Goal: Obtain resource: Download file/media

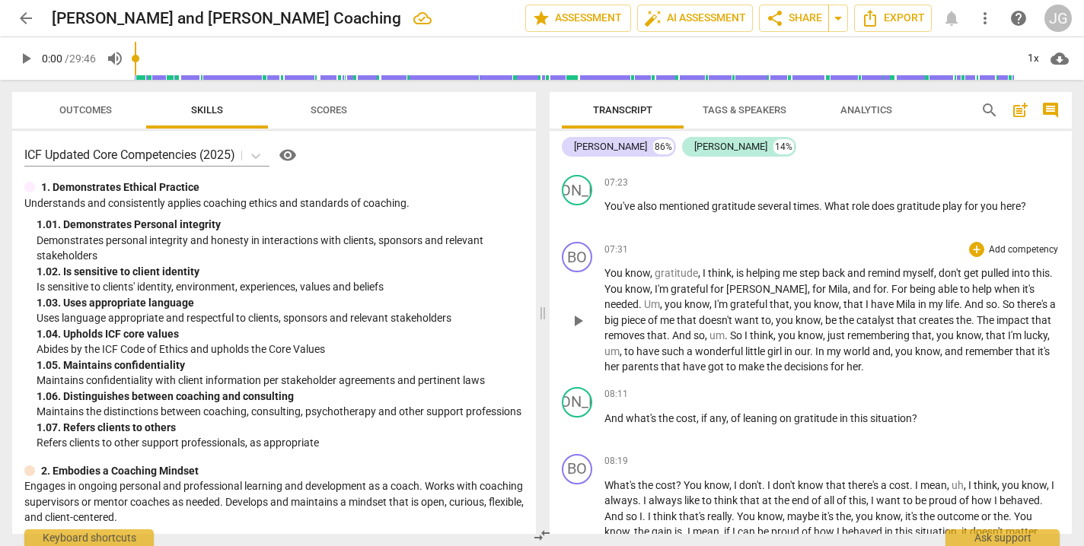
scroll to position [2150, 0]
click at [891, 282] on span "For" at bounding box center [900, 288] width 18 height 12
click at [1044, 265] on p "You know , gratitude , I think , is helping me step back and remind myself , do…" at bounding box center [831, 320] width 455 height 110
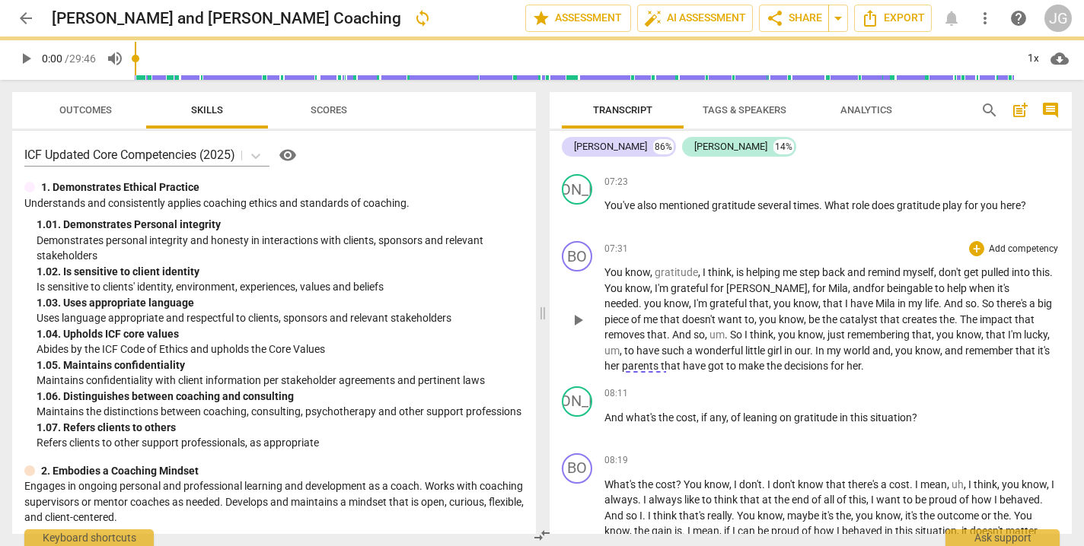
click at [664, 298] on span "you" at bounding box center [654, 304] width 20 height 12
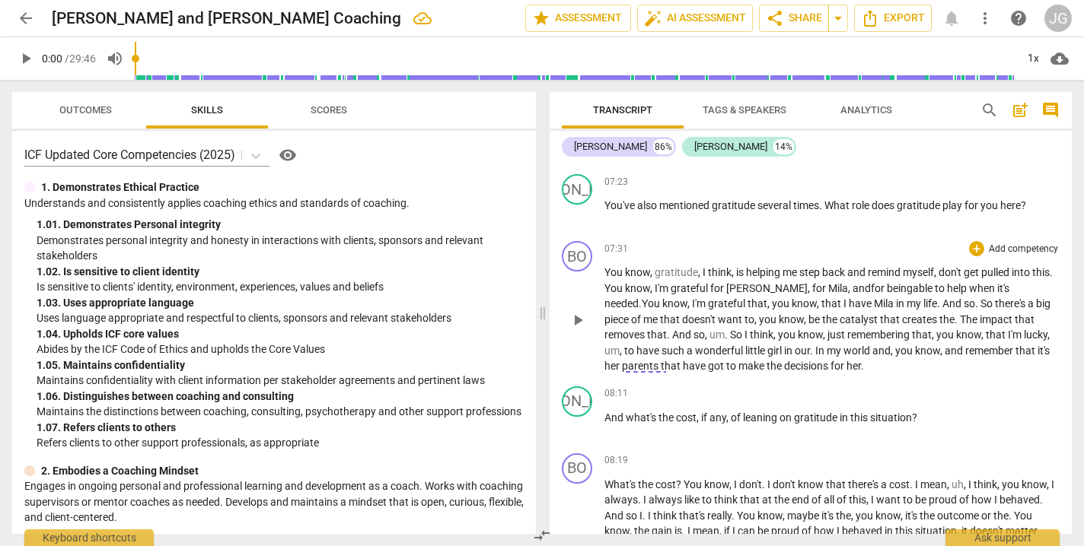
click at [821, 298] on span "that" at bounding box center [832, 304] width 22 height 12
click at [901, 298] on span "." at bounding box center [903, 304] width 5 height 12
click at [871, 298] on span "so" at bounding box center [876, 304] width 11 height 12
click at [846, 314] on span "The" at bounding box center [856, 320] width 20 height 12
click at [1018, 314] on span "." at bounding box center [1020, 320] width 5 height 12
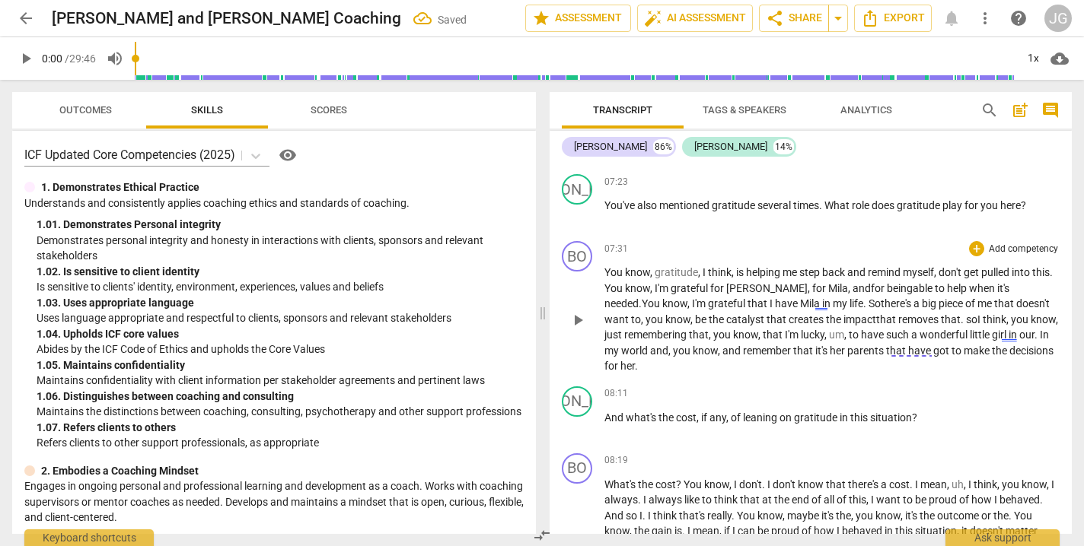
click at [977, 314] on span "I" at bounding box center [979, 320] width 5 height 12
click at [763, 329] on span "that" at bounding box center [774, 335] width 22 height 12
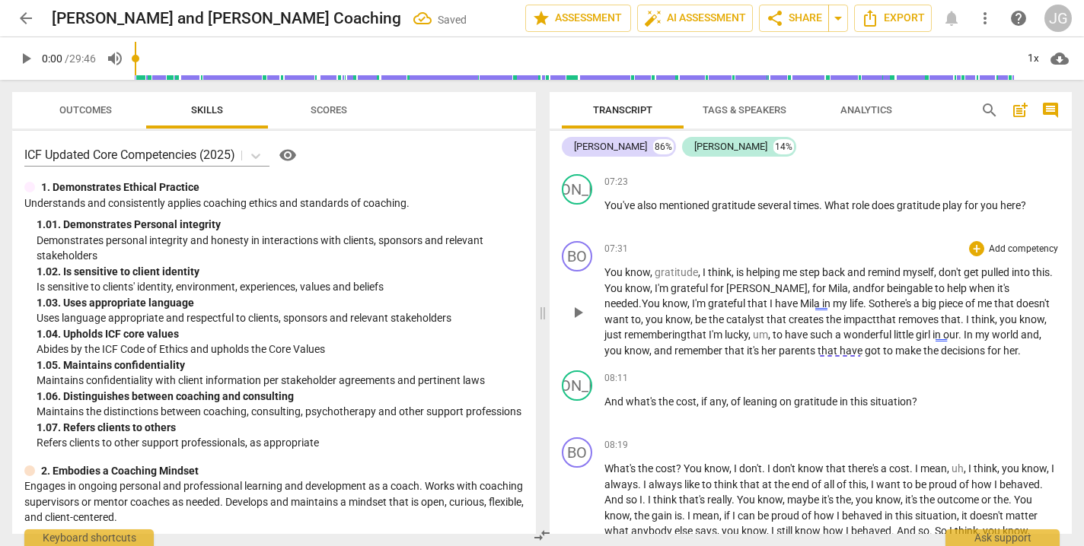
click at [772, 329] on span "to" at bounding box center [778, 335] width 12 height 12
click at [940, 329] on span "In" at bounding box center [945, 335] width 11 height 12
click at [951, 329] on span "my" at bounding box center [959, 335] width 17 height 12
click at [1030, 329] on span "," at bounding box center [1032, 335] width 5 height 12
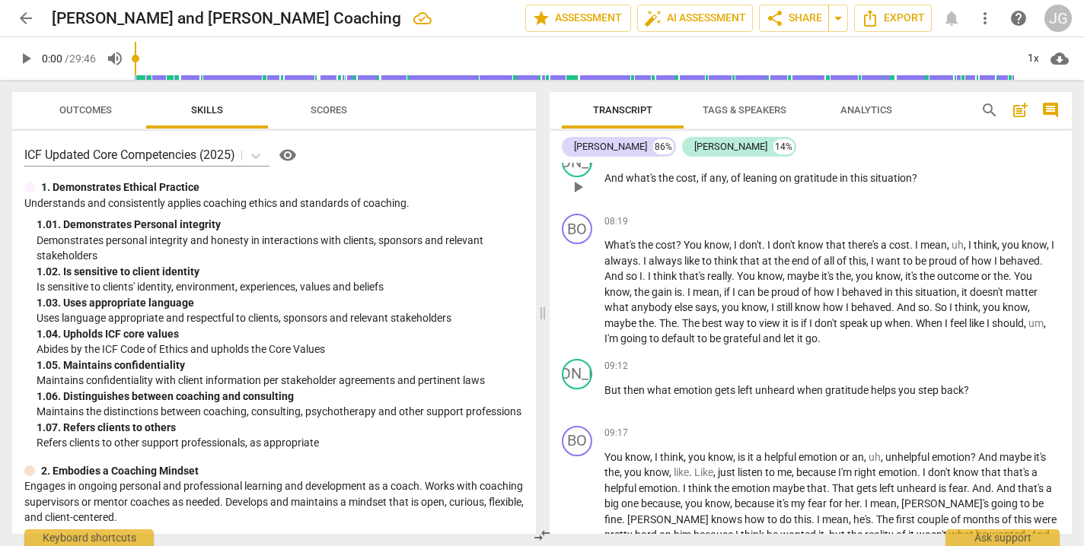
scroll to position [2382, 0]
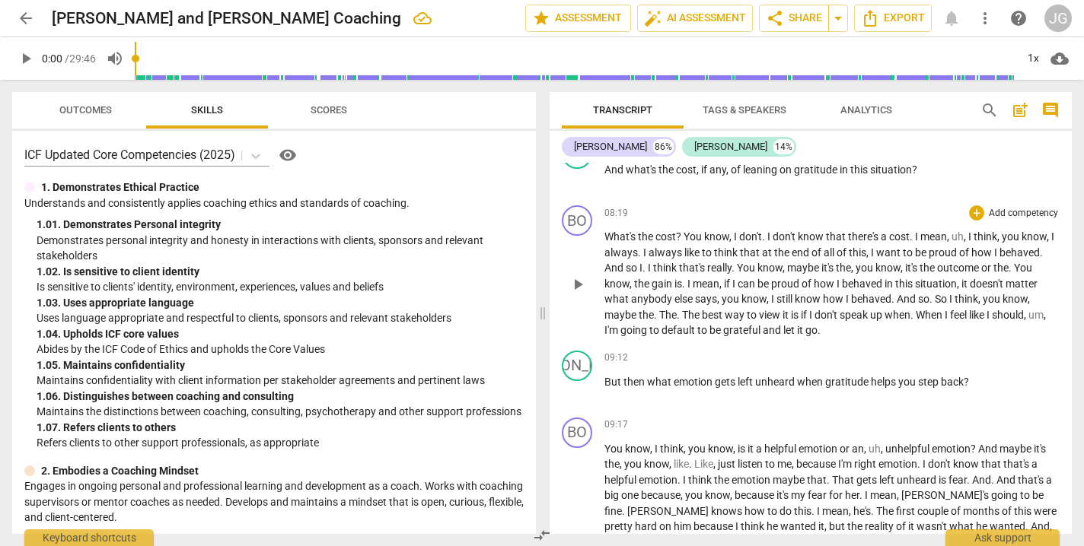
click at [643, 247] on span "." at bounding box center [640, 253] width 5 height 12
click at [856, 262] on span "," at bounding box center [854, 268] width 5 height 12
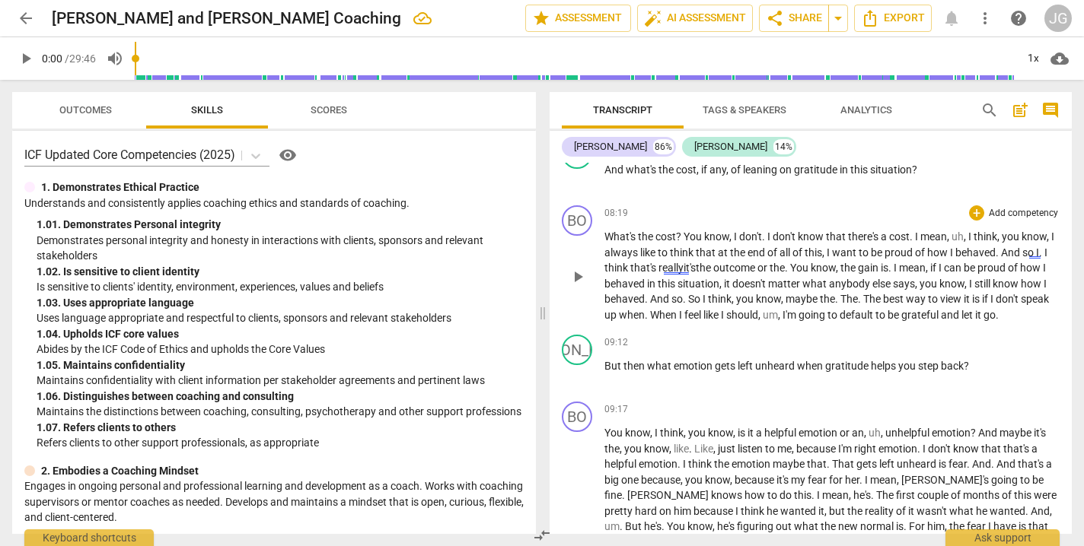
click at [804, 262] on span "You" at bounding box center [800, 268] width 21 height 12
click at [853, 262] on span "the" at bounding box center [849, 268] width 18 height 12
click at [854, 262] on span "if" at bounding box center [849, 268] width 8 height 12
click at [769, 262] on span "The" at bounding box center [765, 268] width 18 height 12
click at [723, 262] on span "theoutcome." at bounding box center [726, 268] width 60 height 12
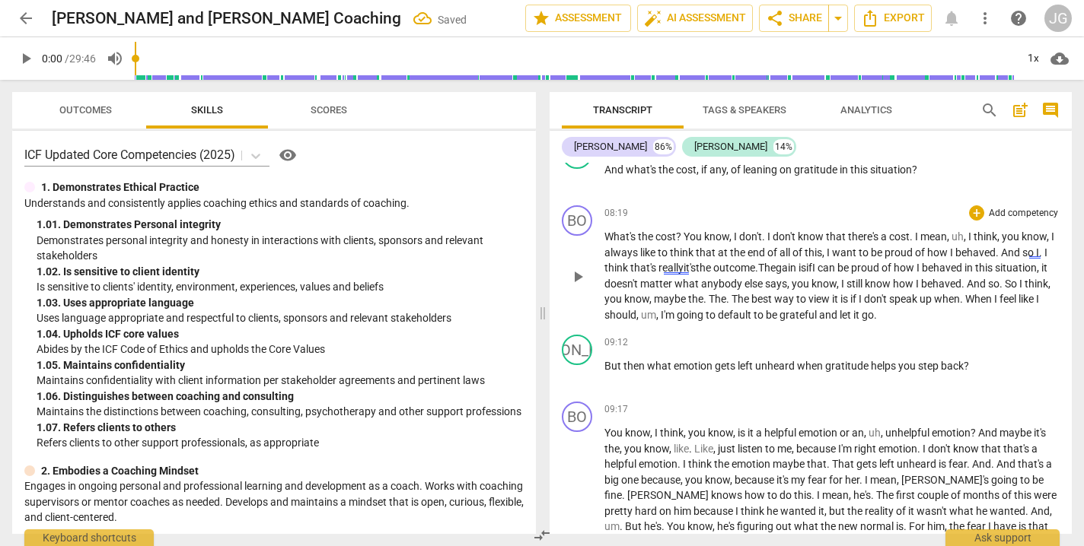
click at [751, 293] on span "The" at bounding box center [741, 299] width 20 height 12
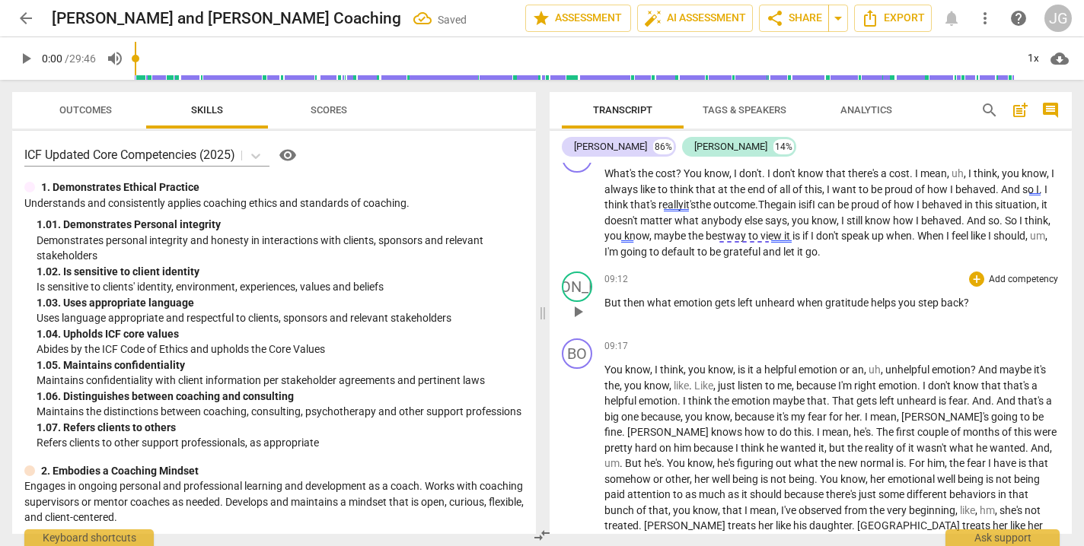
scroll to position [2446, 0]
click at [946, 229] on span "When" at bounding box center [931, 235] width 29 height 12
click at [1011, 229] on span "," at bounding box center [1013, 235] width 5 height 12
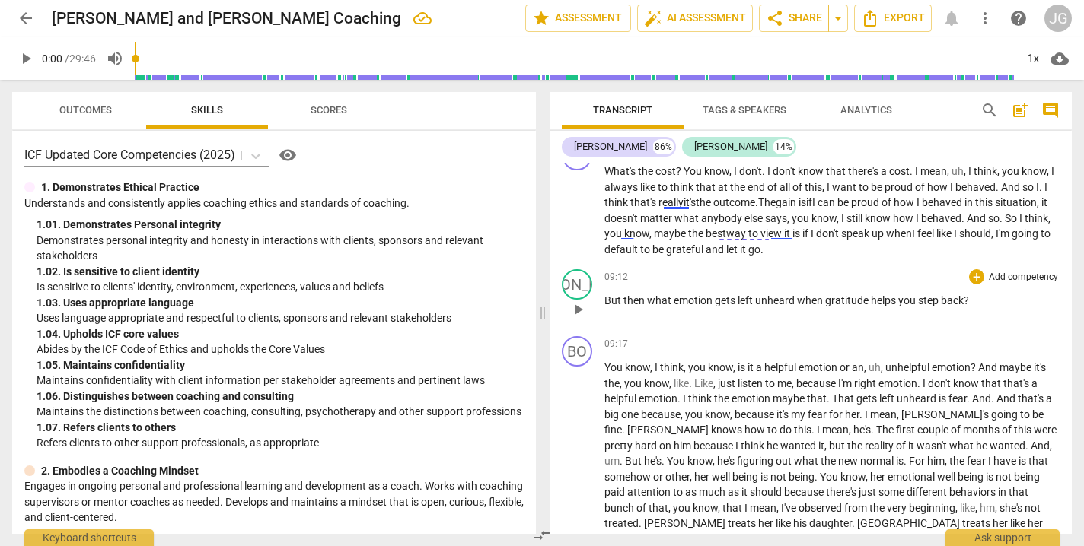
click at [613, 285] on div "09:12 + Add competency keyboard_arrow_right But then what emotion gets left unh…" at bounding box center [831, 296] width 455 height 55
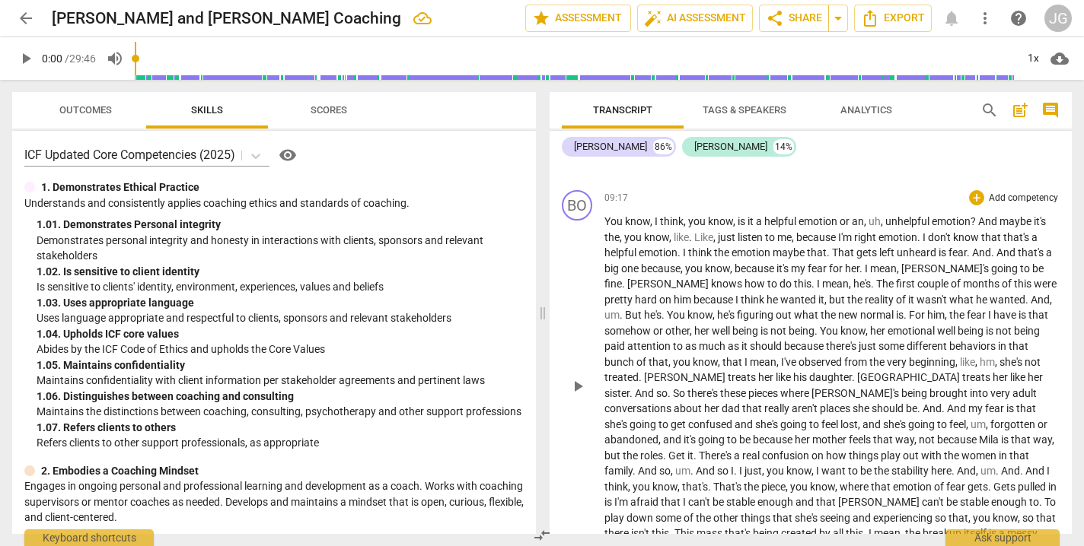
scroll to position [2595, 0]
click at [832, 245] on span "." at bounding box center [828, 251] width 5 height 12
click at [856, 245] on span "gets" at bounding box center [867, 251] width 23 height 12
click at [848, 276] on span "." at bounding box center [850, 282] width 5 height 12
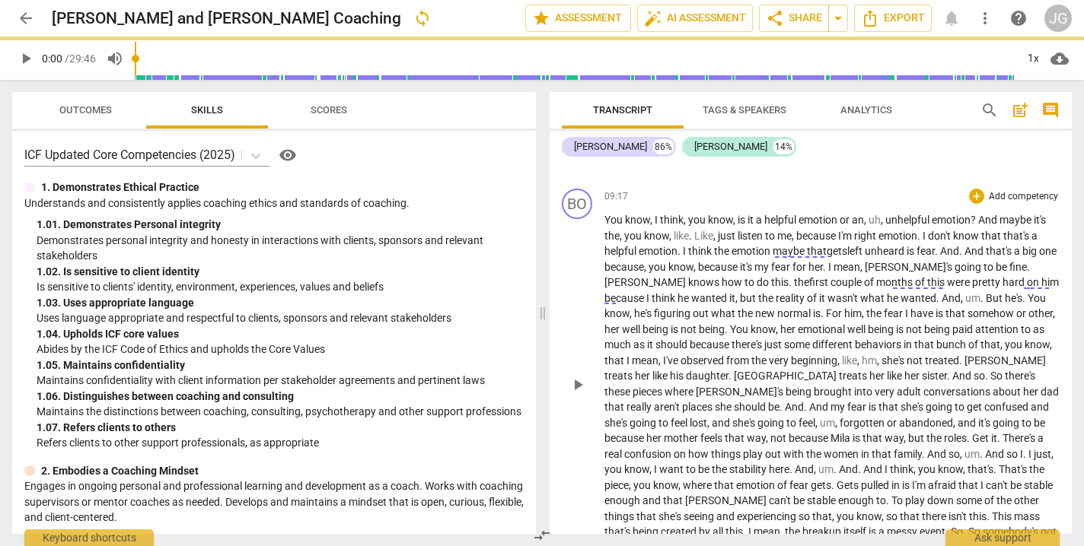
click at [794, 276] on span "the" at bounding box center [801, 282] width 15 height 12
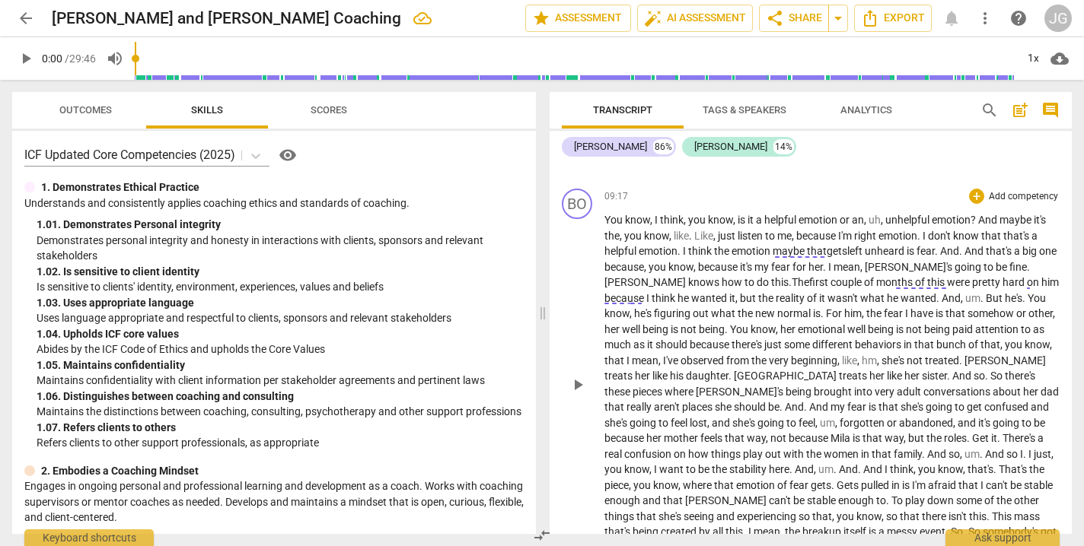
click at [1027, 292] on span "You" at bounding box center [1036, 298] width 18 height 12
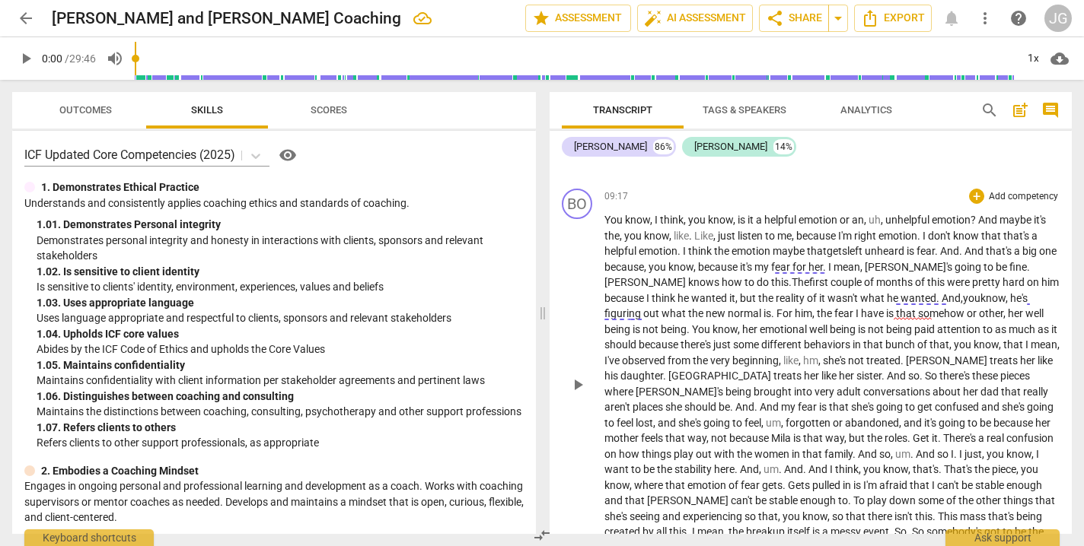
click at [973, 230] on span "know" at bounding box center [967, 236] width 28 height 12
click at [963, 292] on span "you" at bounding box center [972, 298] width 18 height 12
click at [737, 323] on span "," at bounding box center [739, 329] width 5 height 12
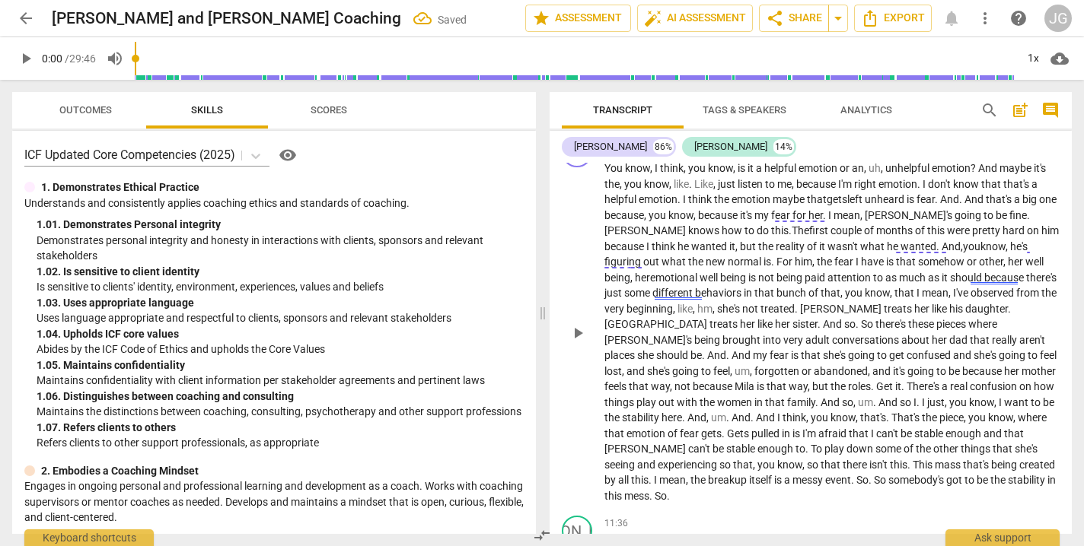
scroll to position [2648, 0]
click at [800, 301] on span "." at bounding box center [796, 307] width 5 height 12
click at [717, 301] on span "," at bounding box center [714, 307] width 5 height 12
click at [953, 285] on span "I've" at bounding box center [962, 291] width 18 height 12
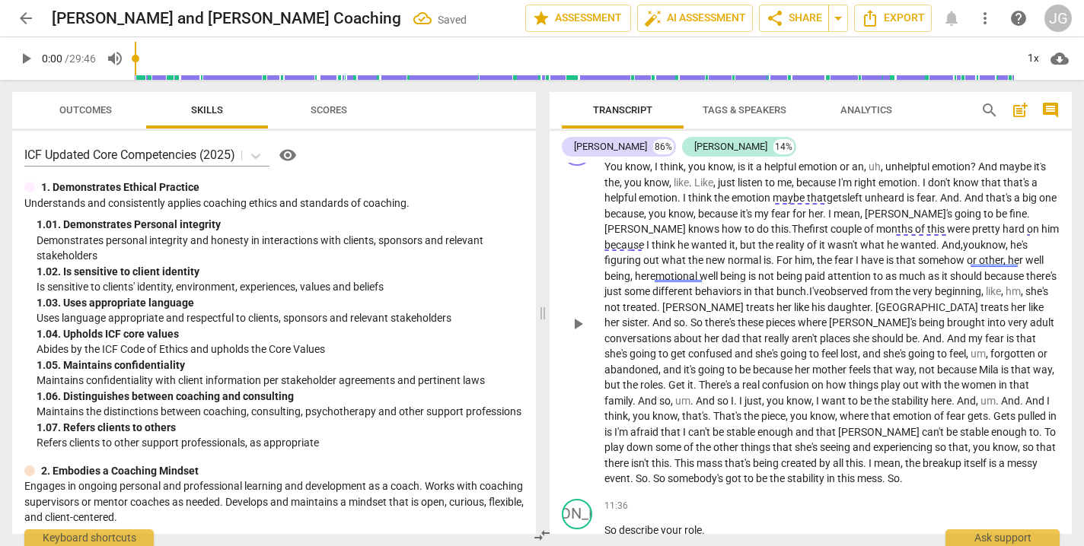
click at [1025, 285] on span "she's" at bounding box center [1036, 291] width 23 height 12
click at [1053, 259] on p "You know , I think , you know , is it a helpful emotion or an , uh , unhelpful …" at bounding box center [831, 323] width 455 height 328
click at [673, 317] on span "." at bounding box center [669, 323] width 5 height 12
click at [646, 317] on span "so" at bounding box center [640, 323] width 11 height 12
click at [941, 333] on span "." at bounding box center [943, 339] width 5 height 12
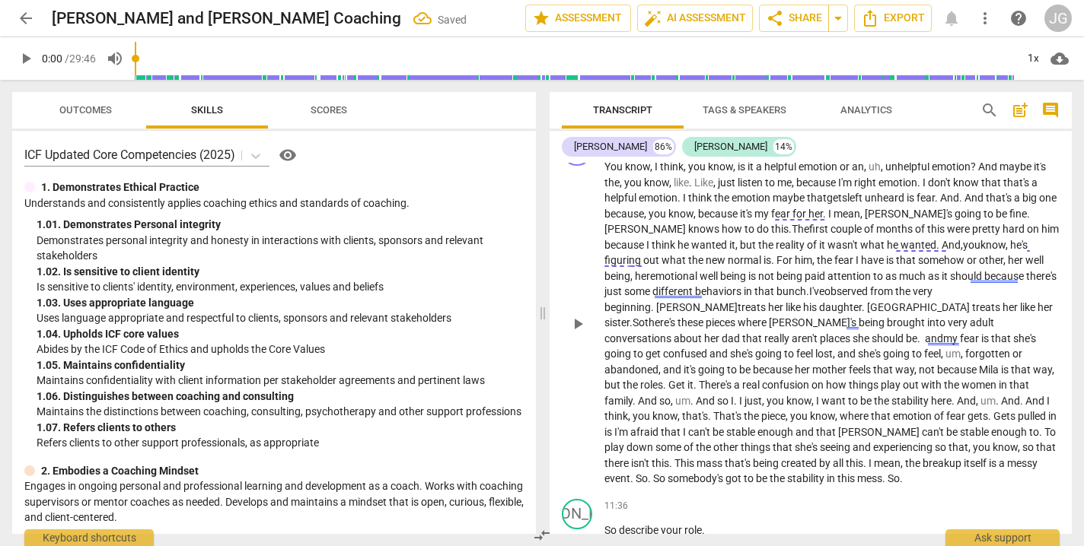
click at [943, 333] on span "and" at bounding box center [934, 339] width 18 height 12
click at [734, 379] on span "There's" at bounding box center [716, 385] width 35 height 12
click at [648, 395] on span "." at bounding box center [644, 401] width 5 height 12
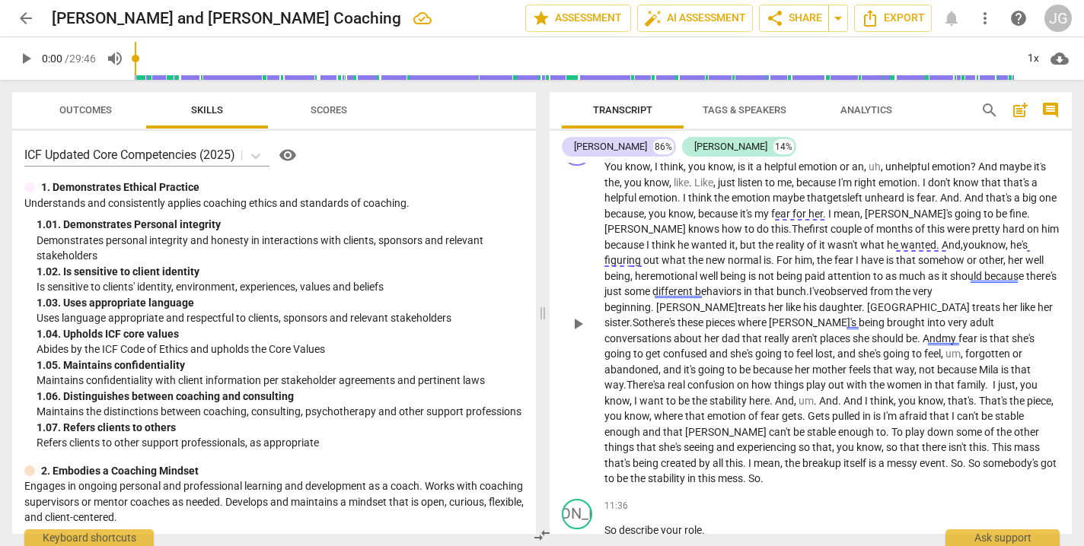
click at [843, 395] on span "." at bounding box center [840, 401] width 5 height 12
click at [793, 395] on span "and" at bounding box center [784, 401] width 18 height 12
click at [1049, 355] on p "You know , I think , you know , is it a helpful emotion or an , uh , unhelpful …" at bounding box center [831, 323] width 455 height 328
click at [729, 410] on span "Gets" at bounding box center [717, 416] width 24 height 12
click at [750, 410] on span "is" at bounding box center [745, 416] width 10 height 12
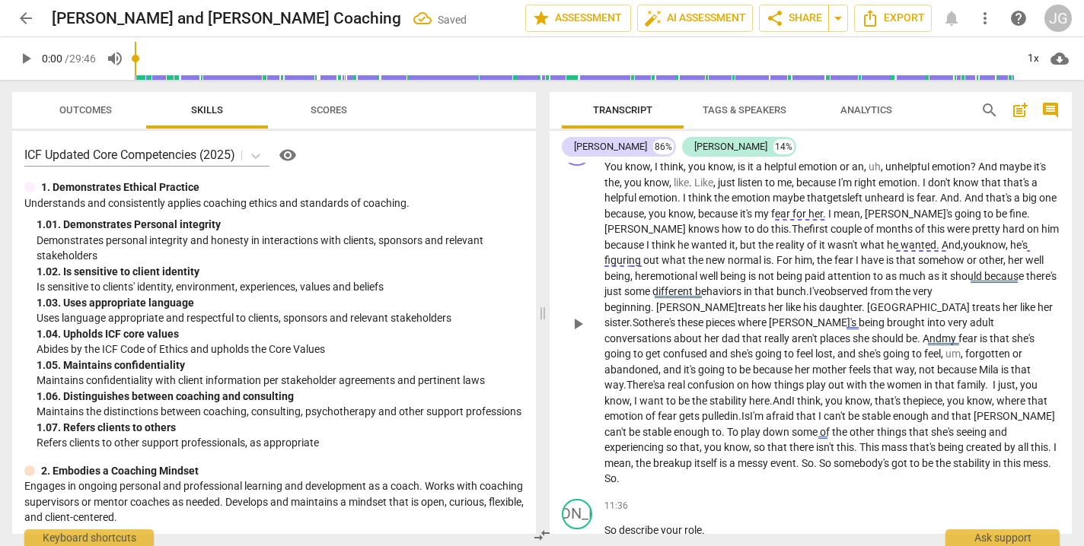
click at [766, 410] on span "I'm" at bounding box center [758, 416] width 16 height 12
click at [763, 426] on span "play" at bounding box center [751, 432] width 22 height 12
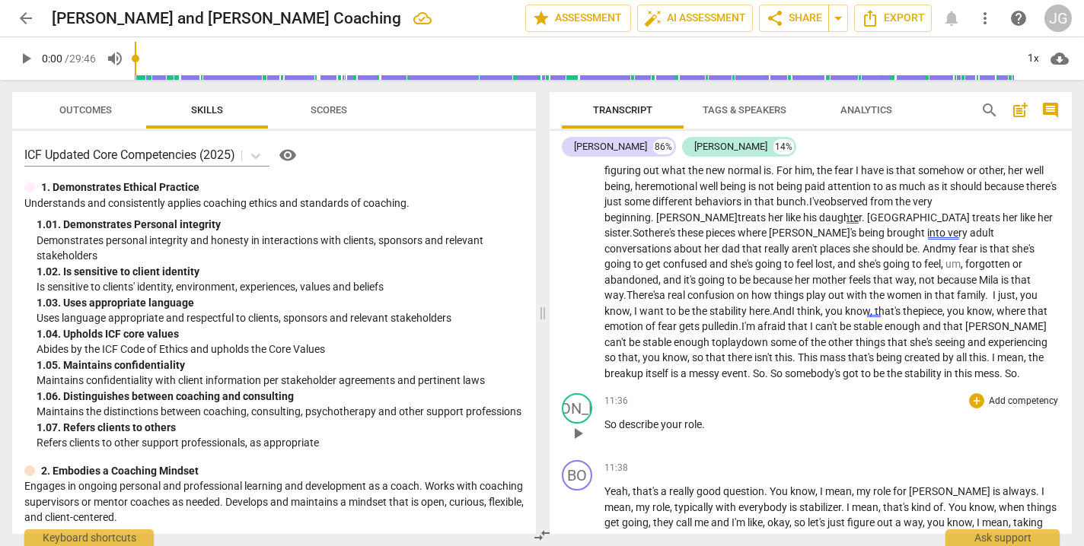
scroll to position [2739, 0]
click at [848, 351] on span "mass" at bounding box center [834, 357] width 28 height 12
click at [729, 367] on span "." at bounding box center [726, 373] width 5 height 12
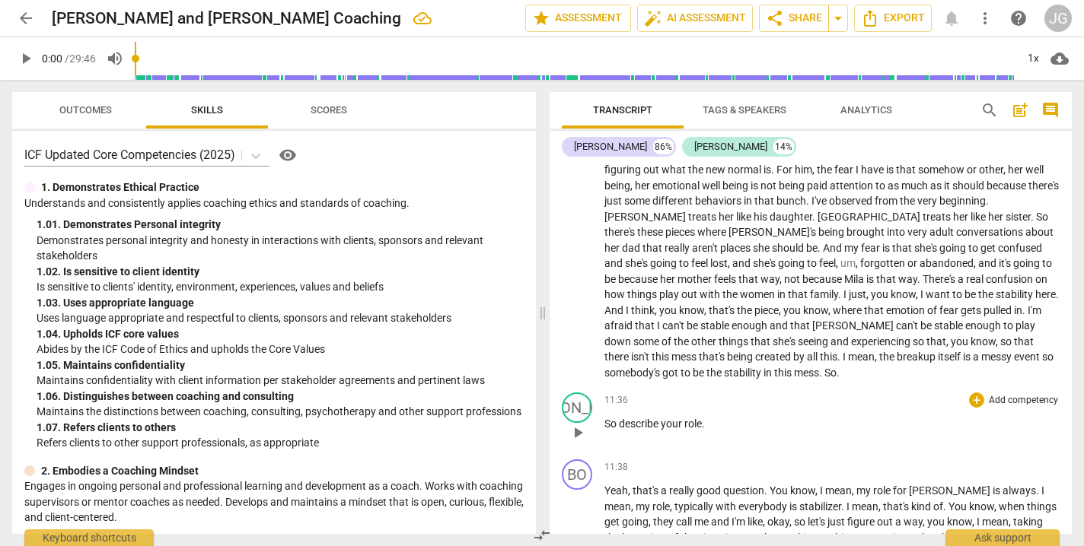
click at [615, 393] on div "11:36 + Add competency keyboard_arrow_right" at bounding box center [831, 400] width 455 height 15
click at [605, 418] on span "So" at bounding box center [611, 424] width 14 height 12
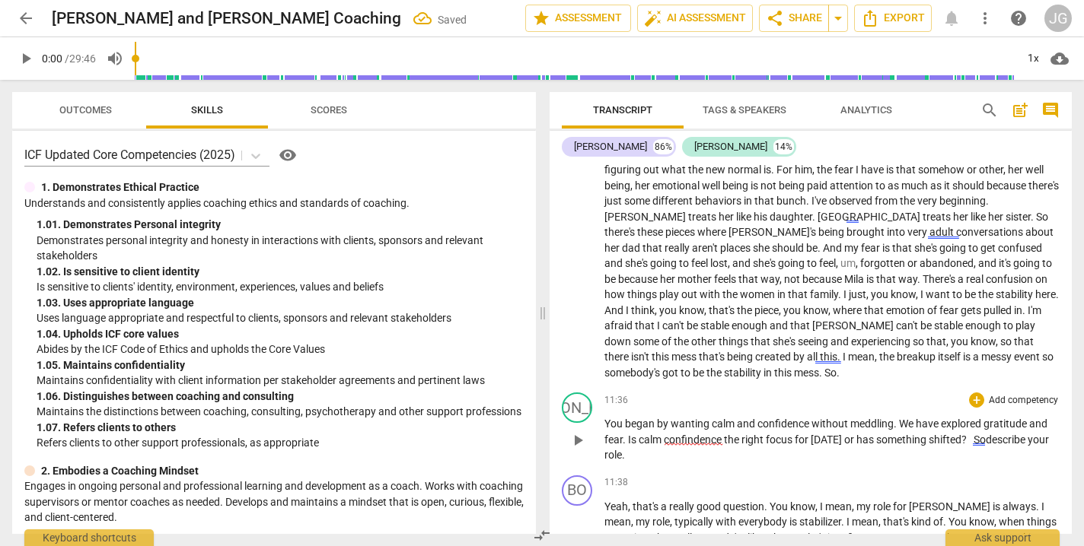
click at [628, 425] on p "You began by wanting calm and confidence without meddling. We have explored gra…" at bounding box center [831, 439] width 455 height 47
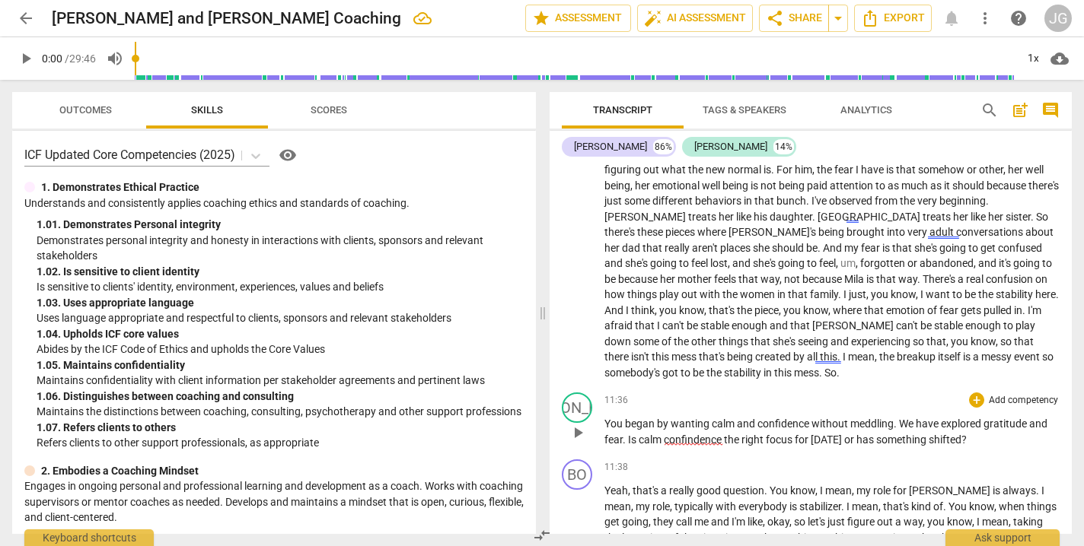
click at [725, 418] on span "You began by wanting calm and confidence without meddling. We have explored gra…" at bounding box center [825, 432] width 443 height 28
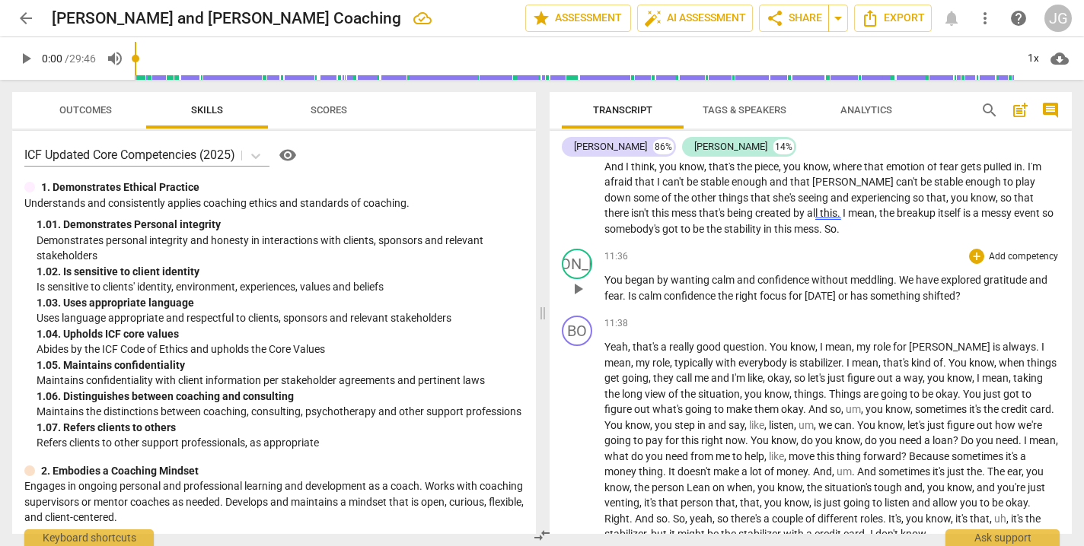
scroll to position [2882, 0]
click at [963, 275] on span "You began by wanting calm and confidence without meddling. We have explored gra…" at bounding box center [825, 289] width 443 height 28
click at [655, 198] on p "You know , I think , you know , is it a helpful emotion or an , uh , unhelpful …" at bounding box center [831, 81] width 455 height 312
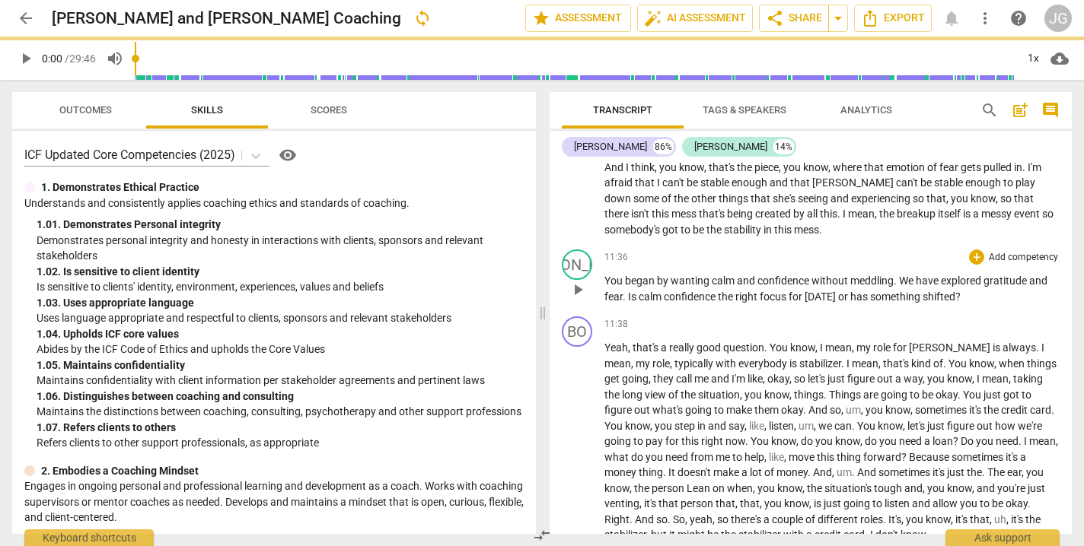
click at [963, 273] on p "You began by wanting calm and confidence without meddling . We have explored gr…" at bounding box center [831, 288] width 455 height 31
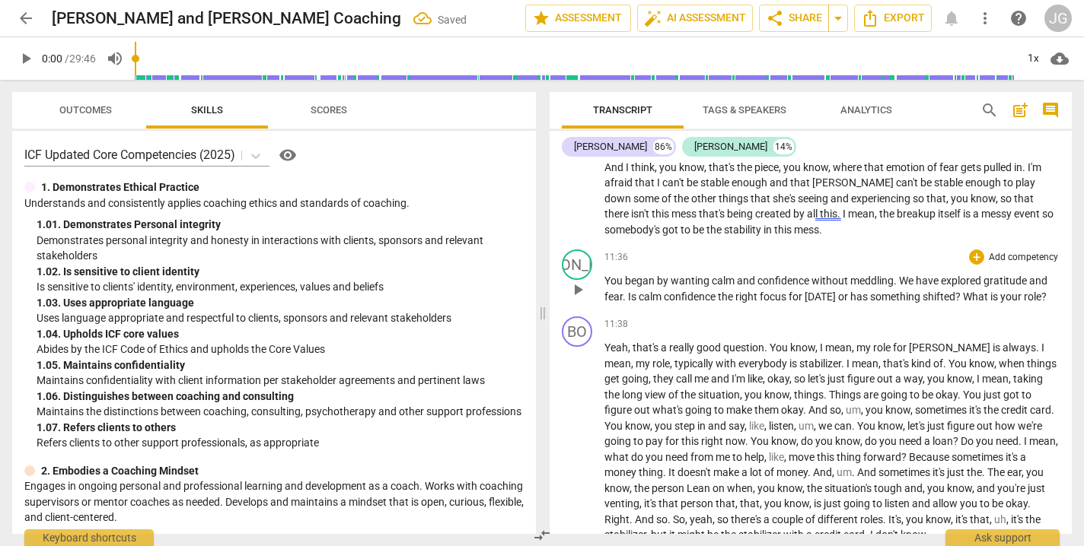
click at [962, 291] on span "? What is your role?" at bounding box center [1000, 297] width 91 height 12
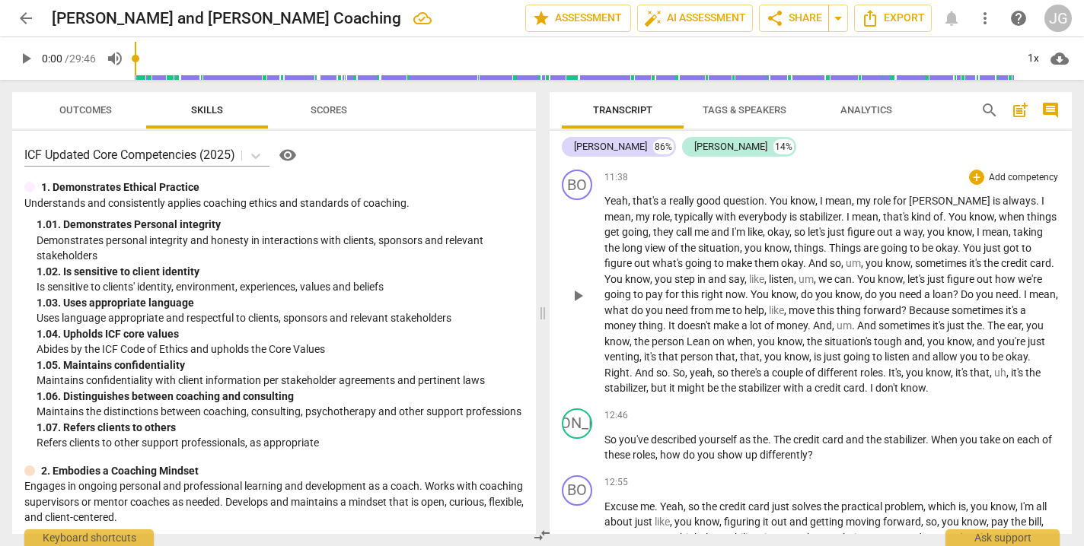
scroll to position [3013, 0]
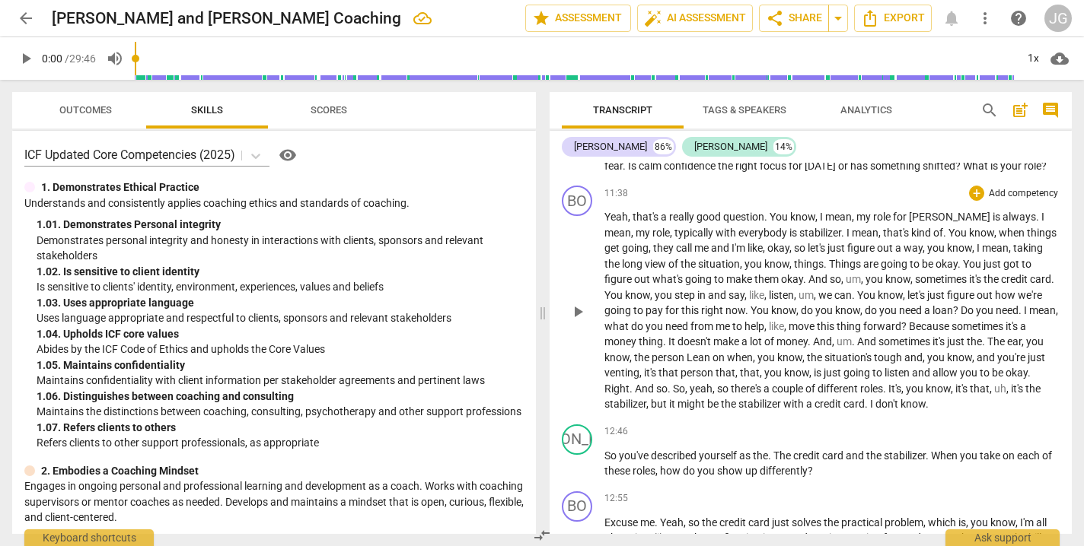
click at [998, 227] on span "when" at bounding box center [1012, 233] width 28 height 12
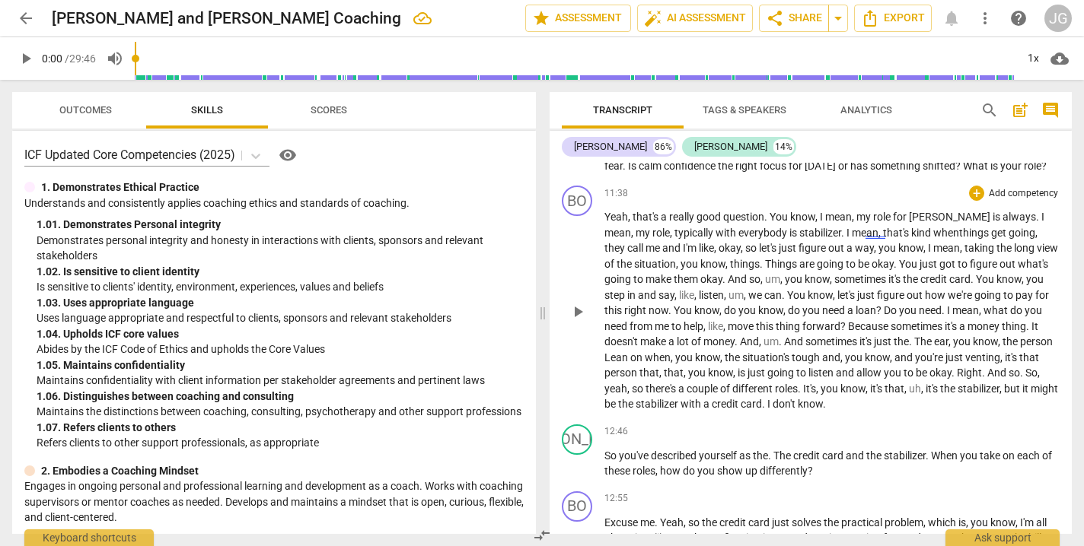
click at [837, 289] on span "let's" at bounding box center [847, 295] width 20 height 12
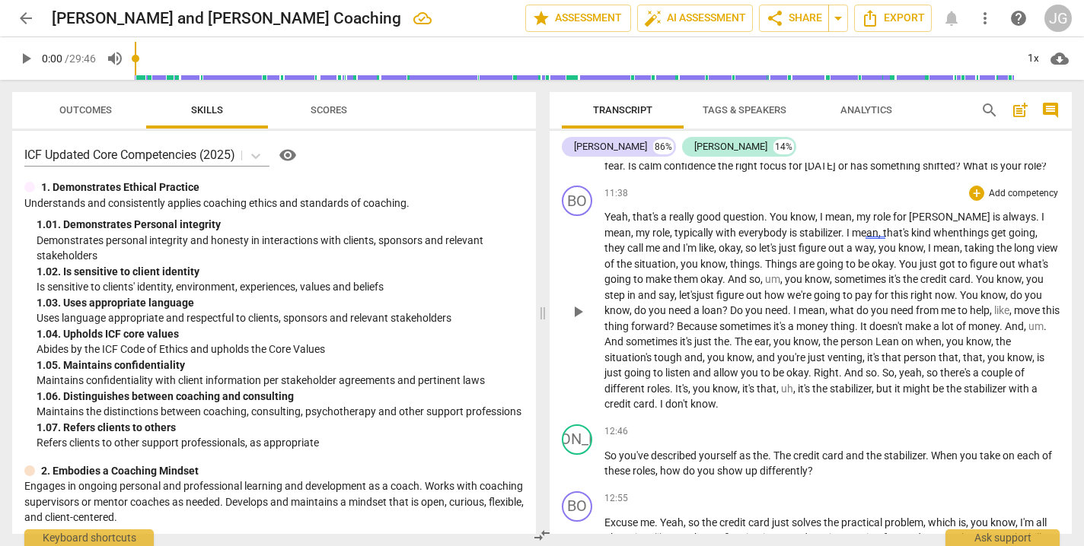
click at [1042, 265] on p "Yeah , that's a really good question . You know , I mean , my role for [PERSON_…" at bounding box center [831, 310] width 455 height 203
click at [761, 304] on span "," at bounding box center [763, 310] width 5 height 12
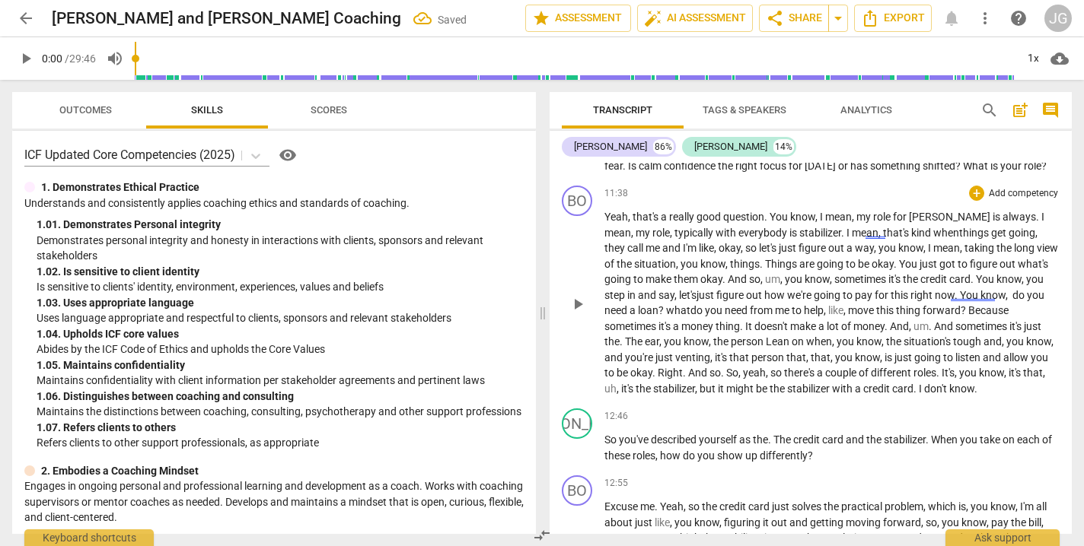
click at [666, 304] on span "what" at bounding box center [678, 310] width 24 height 12
click at [745, 320] on span "It" at bounding box center [749, 326] width 9 height 12
click at [645, 336] on span "The" at bounding box center [635, 342] width 20 height 12
click at [743, 336] on span "Lean" at bounding box center [756, 342] width 26 height 12
click at [750, 336] on span "Lean" at bounding box center [763, 342] width 26 height 12
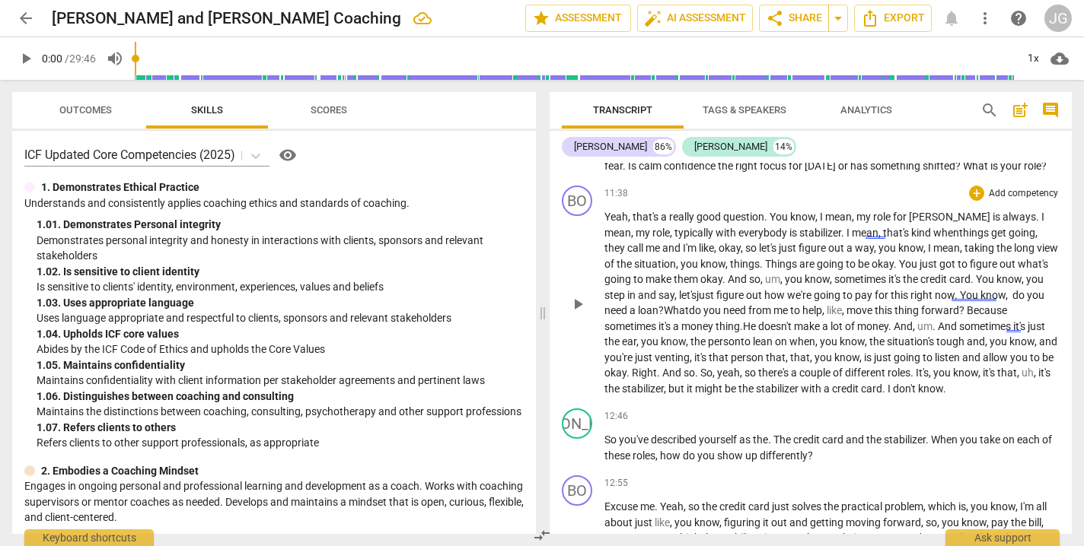
click at [657, 367] on span "." at bounding box center [659, 373] width 5 height 12
click at [667, 367] on span "So" at bounding box center [673, 373] width 12 height 12
click at [643, 367] on span "so" at bounding box center [637, 373] width 11 height 12
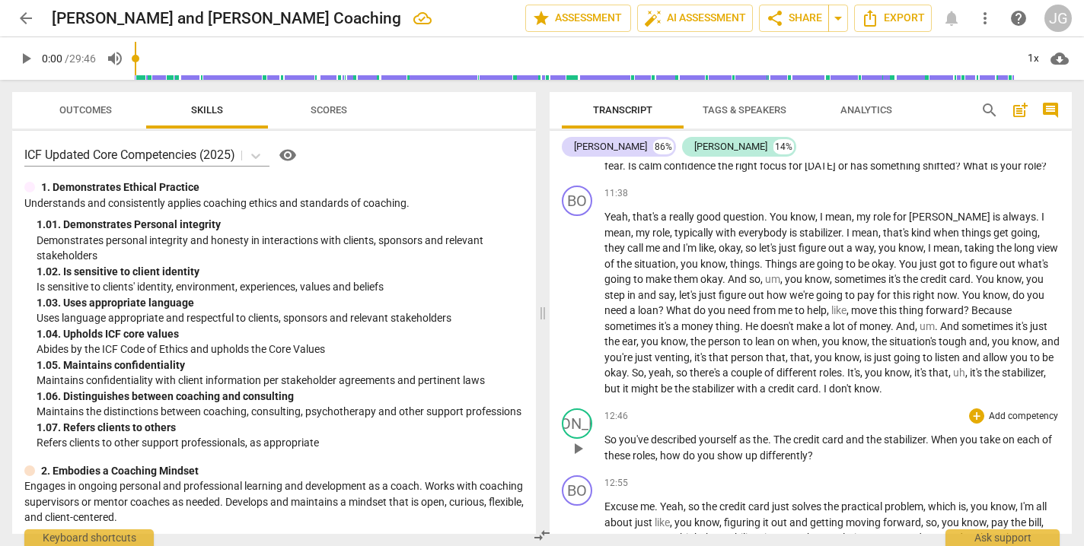
click at [782, 434] on span "The" at bounding box center [783, 440] width 20 height 12
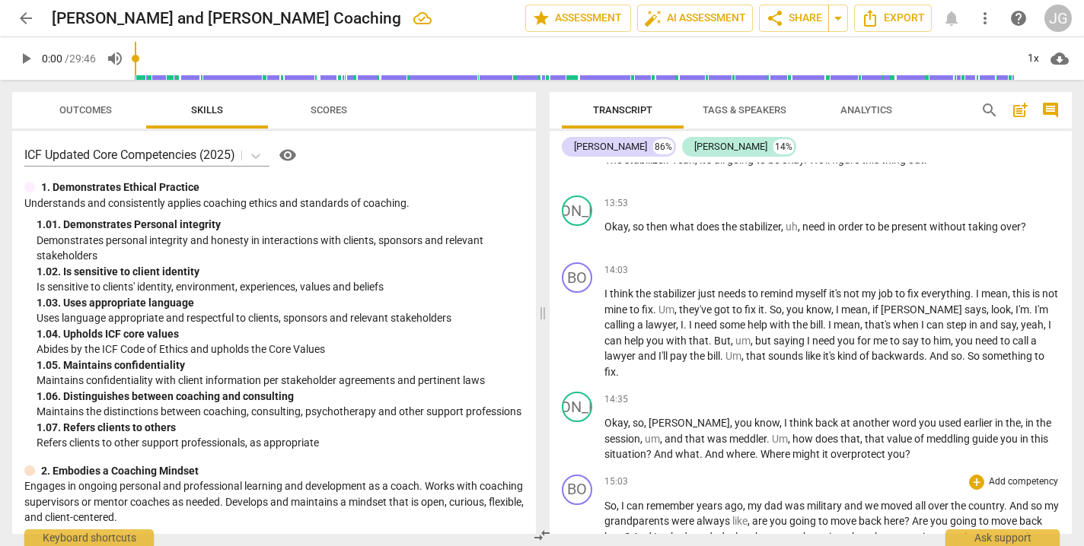
scroll to position [3587, 0]
click at [670, 221] on span "what" at bounding box center [683, 227] width 27 height 12
click at [734, 221] on span "," at bounding box center [734, 227] width 5 height 12
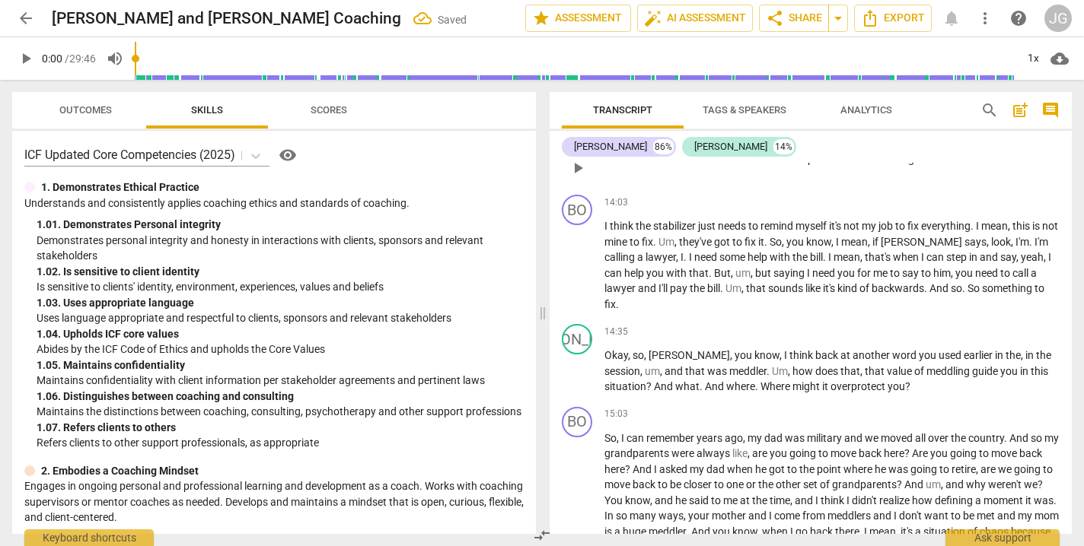
scroll to position [3657, 0]
click at [1033, 255] on p "I think the stabilizer just needs to remind myself it's not my job to fix every…" at bounding box center [831, 264] width 455 height 94
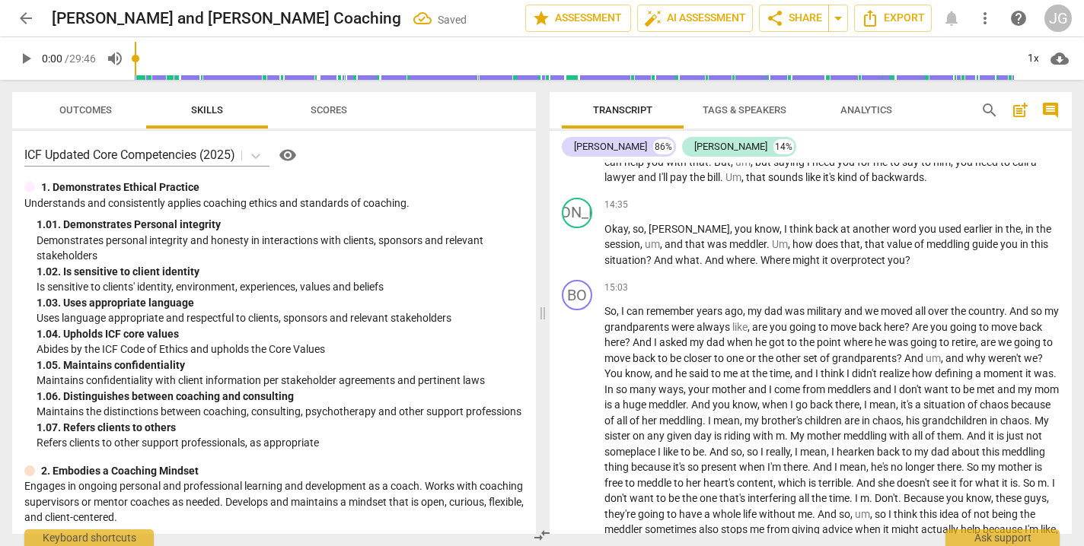
scroll to position [3770, 0]
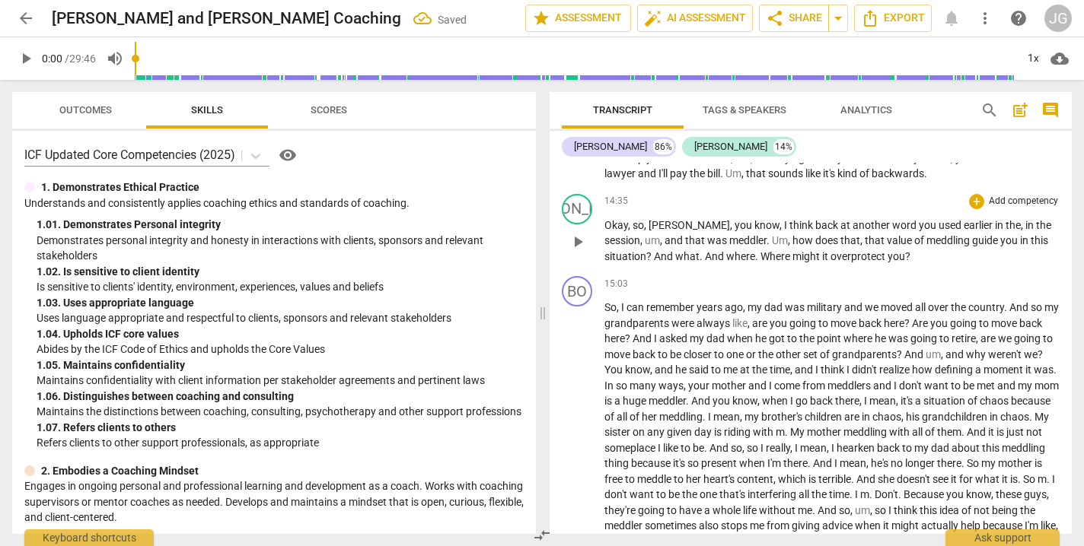
click at [646, 219] on span "," at bounding box center [646, 225] width 5 height 12
click at [667, 234] on span "was" at bounding box center [678, 240] width 22 height 12
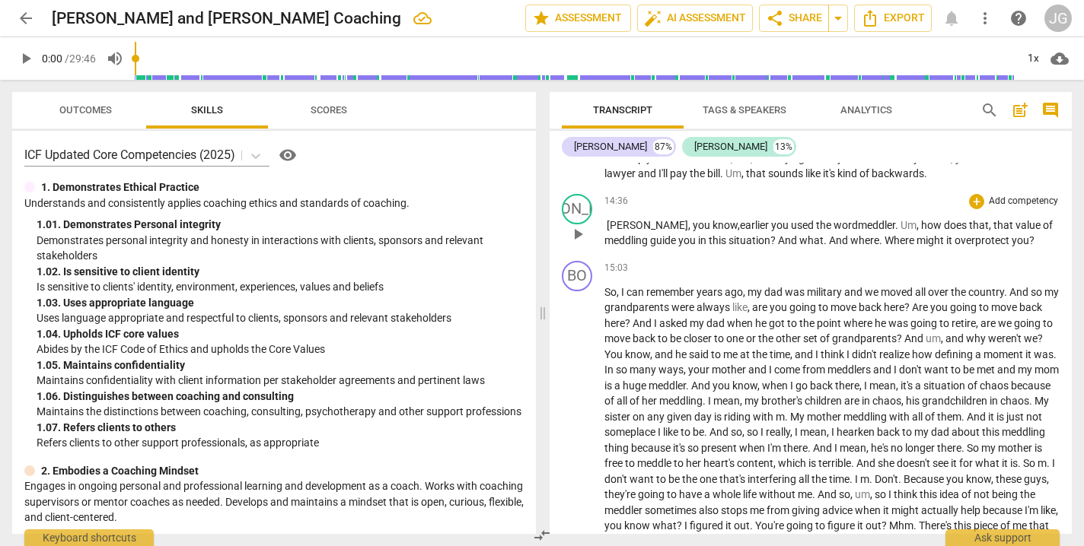
click at [776, 234] on span "?" at bounding box center [774, 240] width 8 height 12
click at [858, 219] on font "You do not want to be a meddler" at bounding box center [808, 233] width 408 height 28
click at [987, 219] on span "." at bounding box center [989, 225] width 5 height 12
click at [686, 218] on p "[PERSON_NAME] , you know , earlier said you do not want to be a meddler. And wh…" at bounding box center [831, 233] width 455 height 31
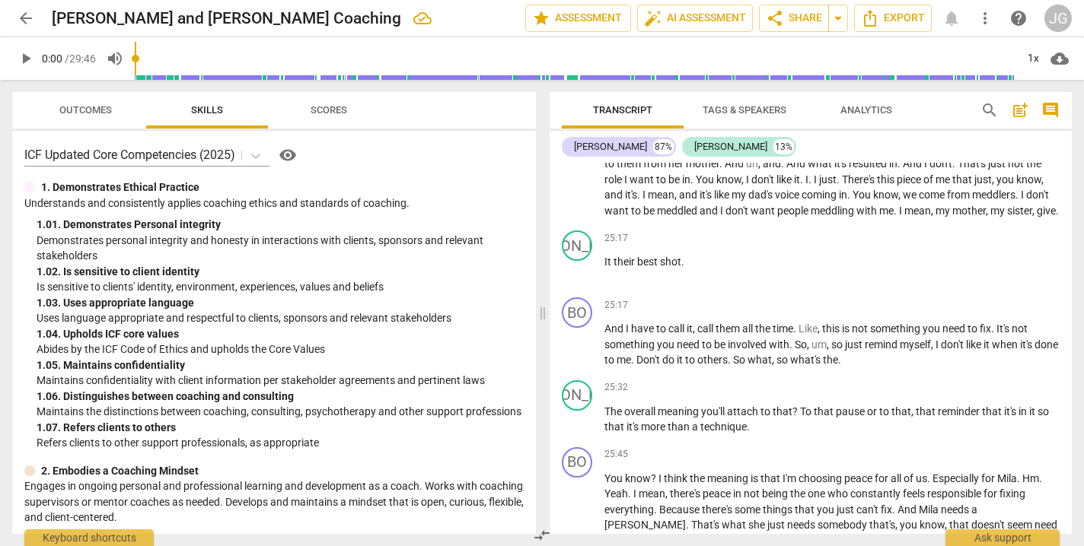
scroll to position [6503, 0]
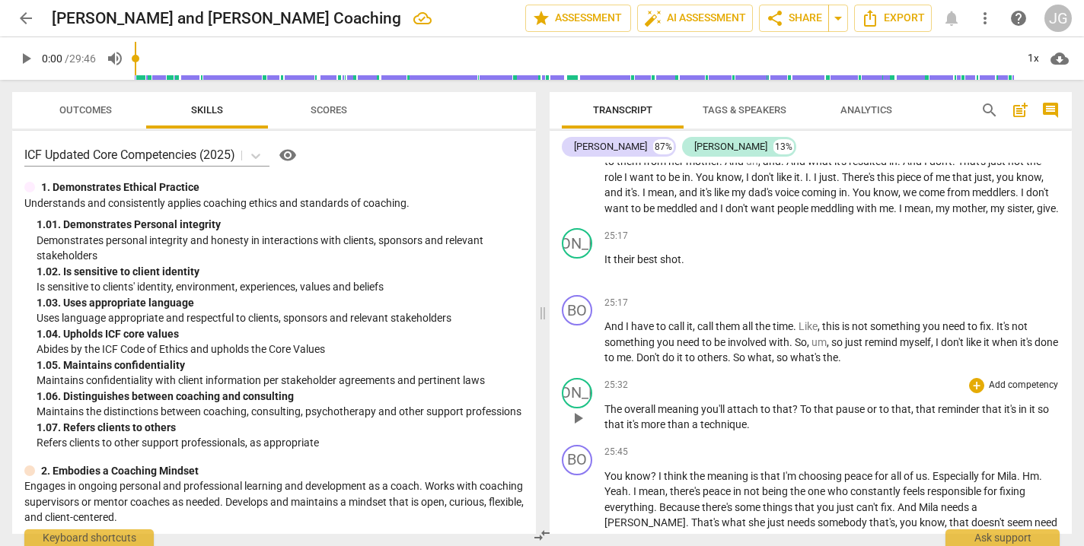
click at [759, 402] on p "The overall meaning you'll attach to that ? To that pause or to that , that rem…" at bounding box center [831, 417] width 455 height 31
click at [871, 328] on p "And I have to call it , call them all the time . Like , this is not something y…" at bounding box center [831, 342] width 455 height 47
click at [800, 403] on span "To" at bounding box center [807, 409] width 14 height 12
click at [828, 402] on p "[PERSON_NAME], what is the overall meaning you are taking away from [DATE] conv…" at bounding box center [831, 417] width 455 height 31
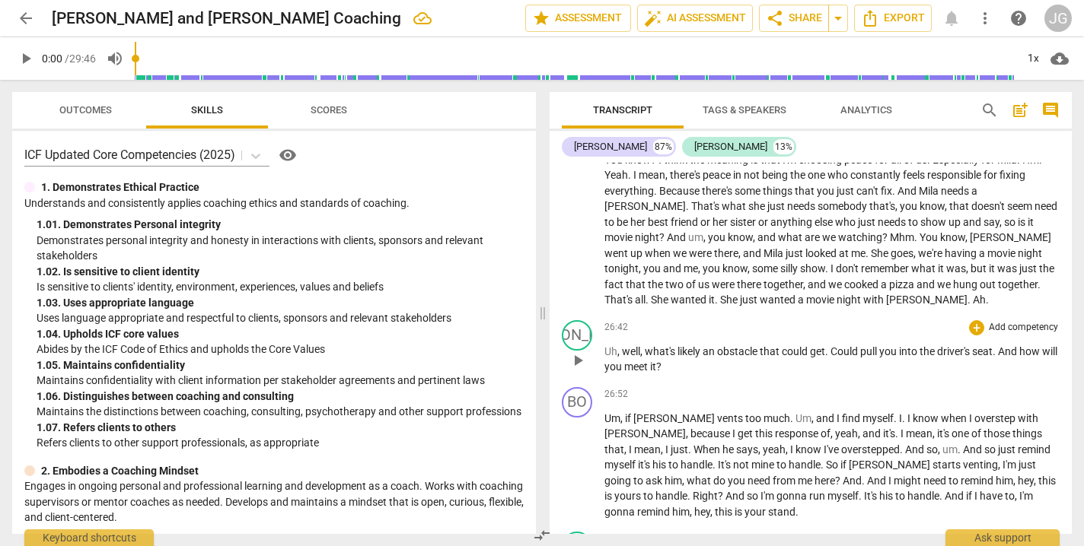
scroll to position [6753, 0]
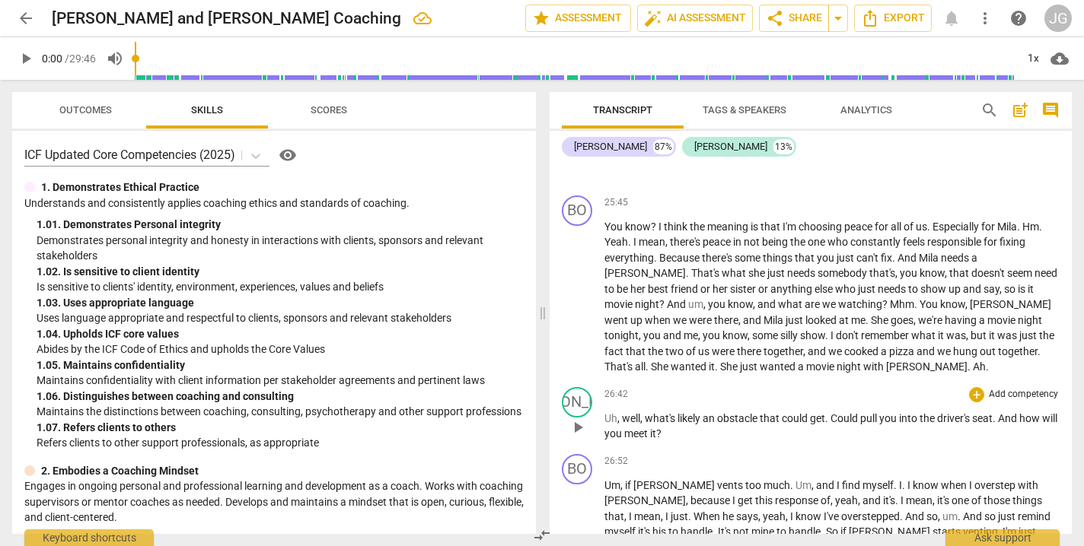
click at [682, 411] on p "Uh , well , what's likely an obstacle that could get . Could pull you into the …" at bounding box center [831, 426] width 455 height 31
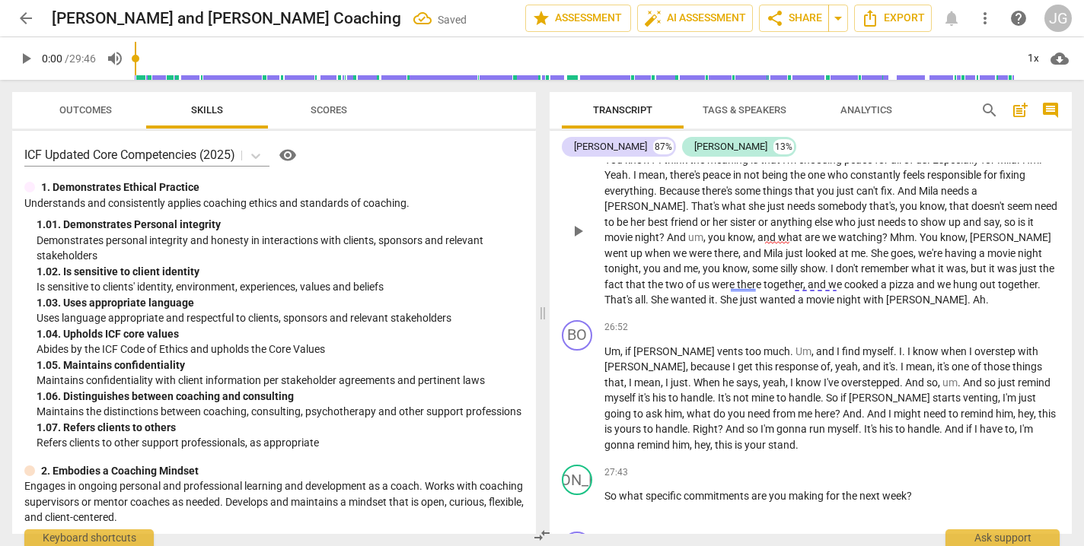
click at [785, 269] on p "You know ? I think the meaning is that I'm choosing peace for all of us . Espec…" at bounding box center [831, 230] width 455 height 156
click at [610, 314] on div "BO play_arrow pause 26:52 + Add competency keyboard_arrow_right Um , if [PERSON…" at bounding box center [810, 386] width 522 height 145
click at [787, 271] on p "You know ? I think the meaning is that I'm choosing peace for all of us . Espec…" at bounding box center [831, 230] width 455 height 156
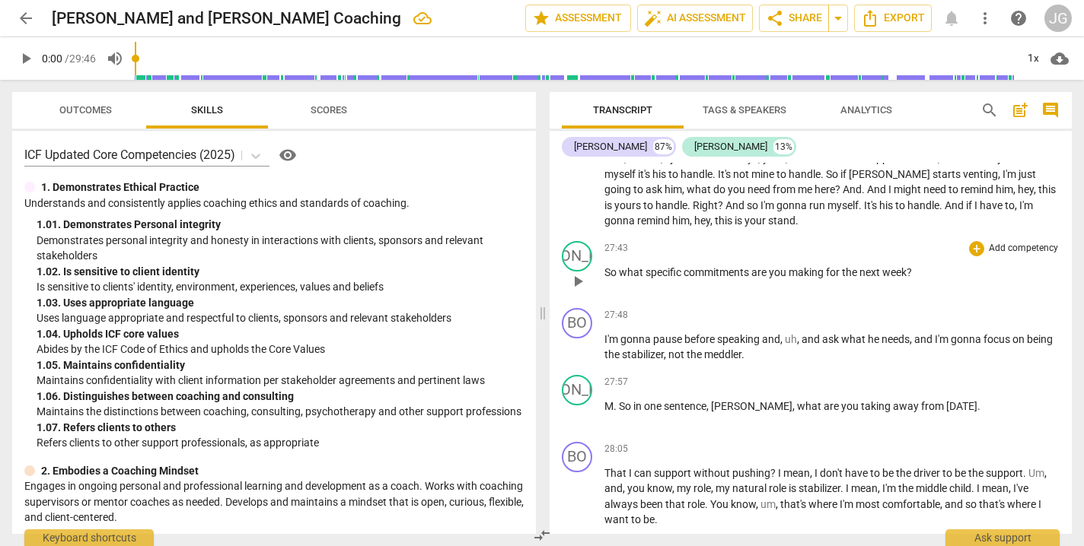
scroll to position [7009, 0]
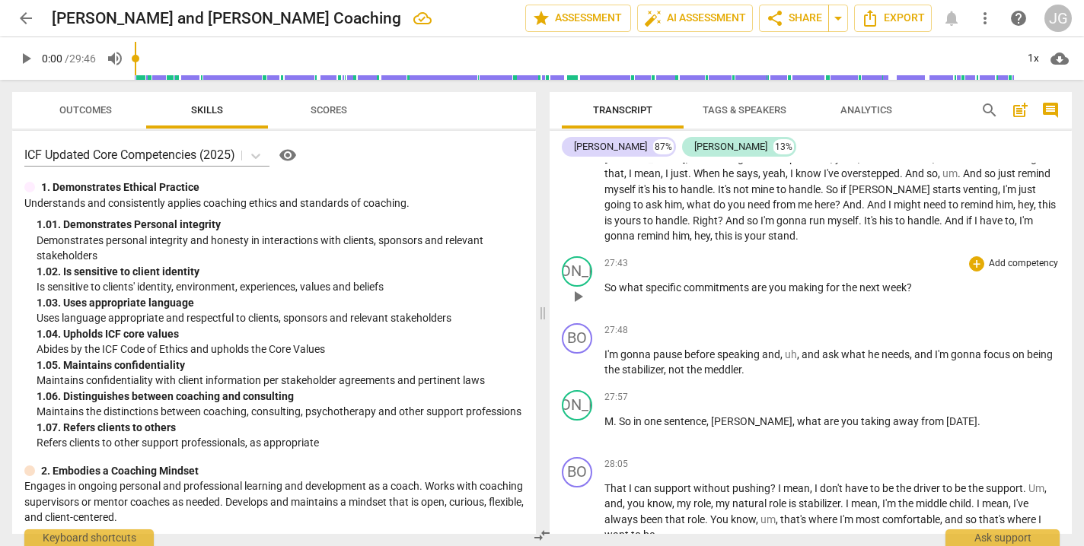
click at [606, 282] on span "So" at bounding box center [611, 288] width 14 height 12
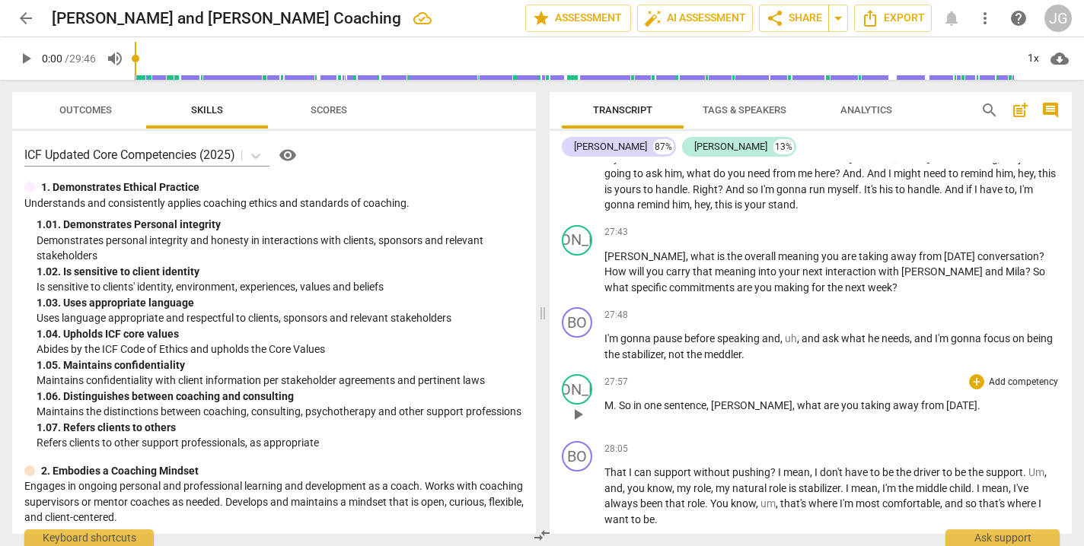
click at [928, 398] on p "M . So in one sentence , [PERSON_NAME] , what are you taking away from [DATE] ." at bounding box center [831, 406] width 455 height 16
click at [841, 257] on p "[PERSON_NAME] , what is the overall meaning you are taking away from [DATE] con…" at bounding box center [831, 272] width 455 height 47
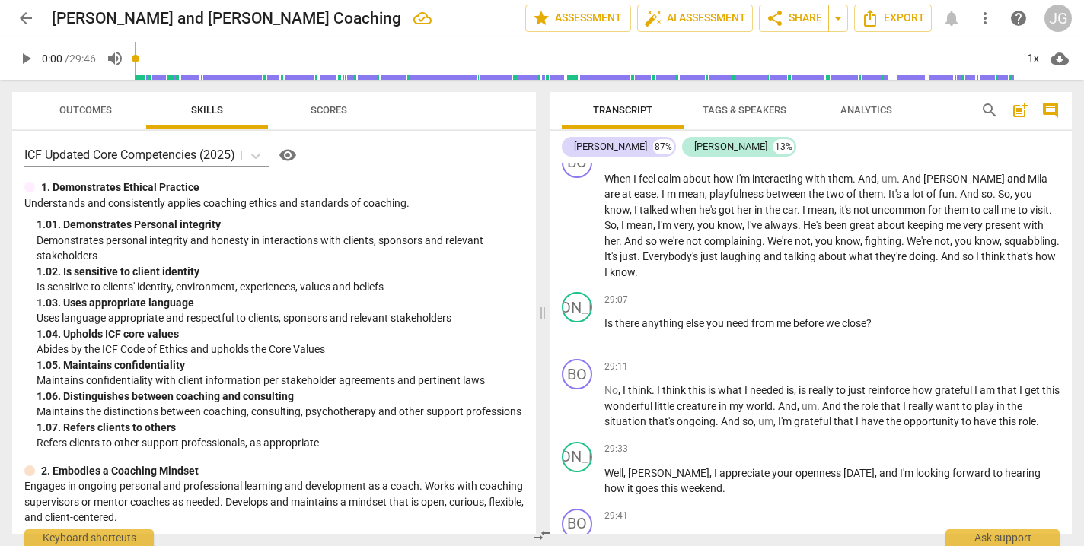
scroll to position [7456, 0]
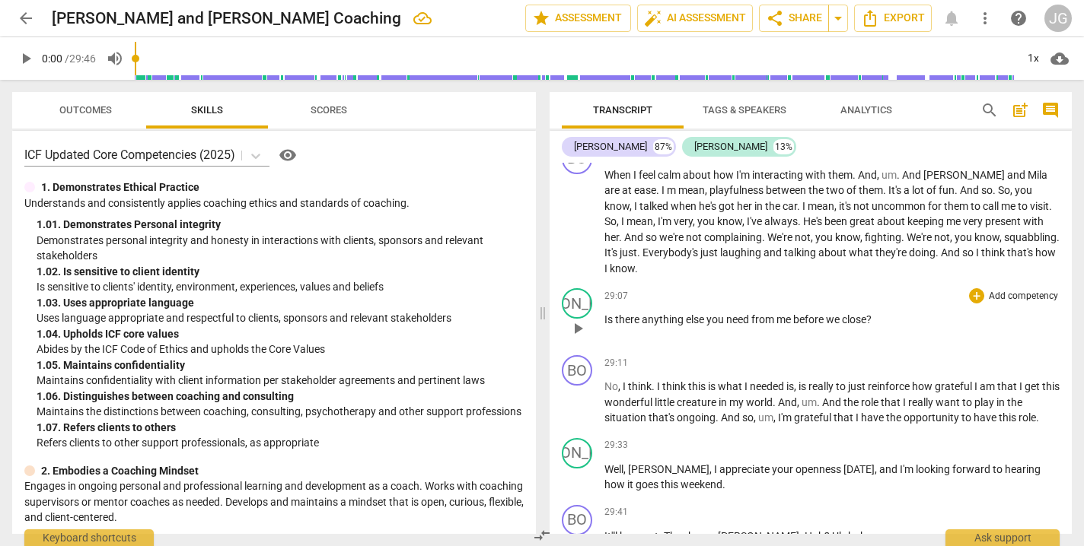
click at [879, 312] on p "Is there anything else you need from me before we close ?" at bounding box center [831, 320] width 455 height 16
click at [866, 530] on span "." at bounding box center [867, 536] width 3 height 12
click at [746, 312] on p "[PERSON_NAME] , is there any other" at bounding box center [831, 320] width 455 height 16
click at [690, 314] on span "is" at bounding box center [695, 320] width 10 height 12
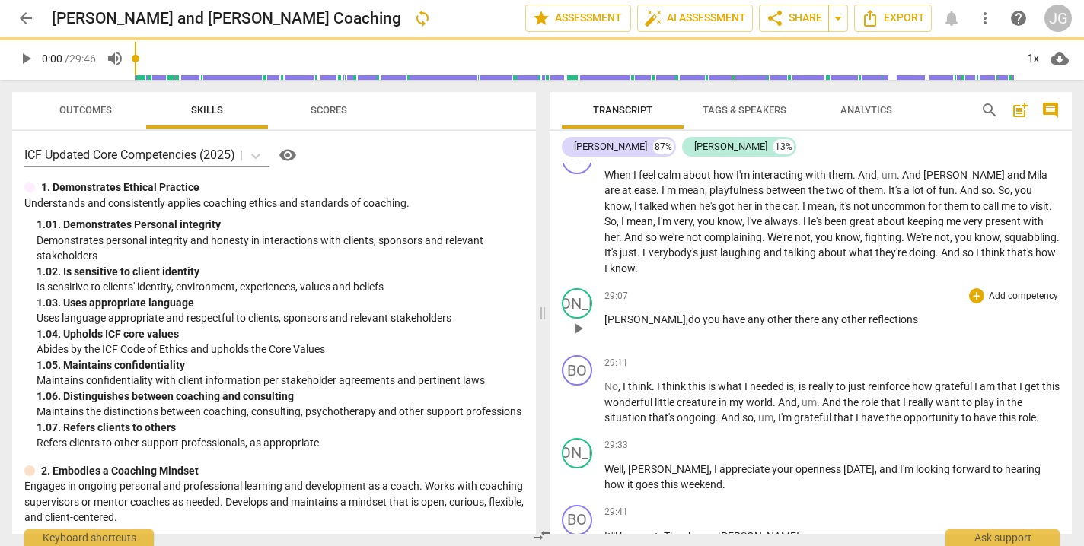
click at [841, 314] on span "other reflections" at bounding box center [879, 320] width 77 height 12
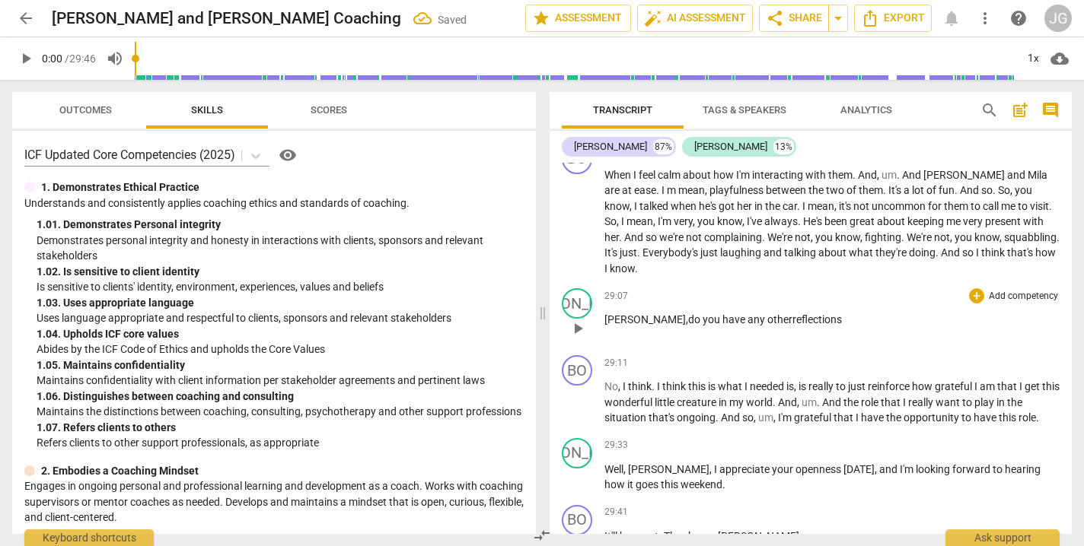
click at [809, 312] on p "[PERSON_NAME] , do you have any other reflections" at bounding box center [831, 320] width 455 height 16
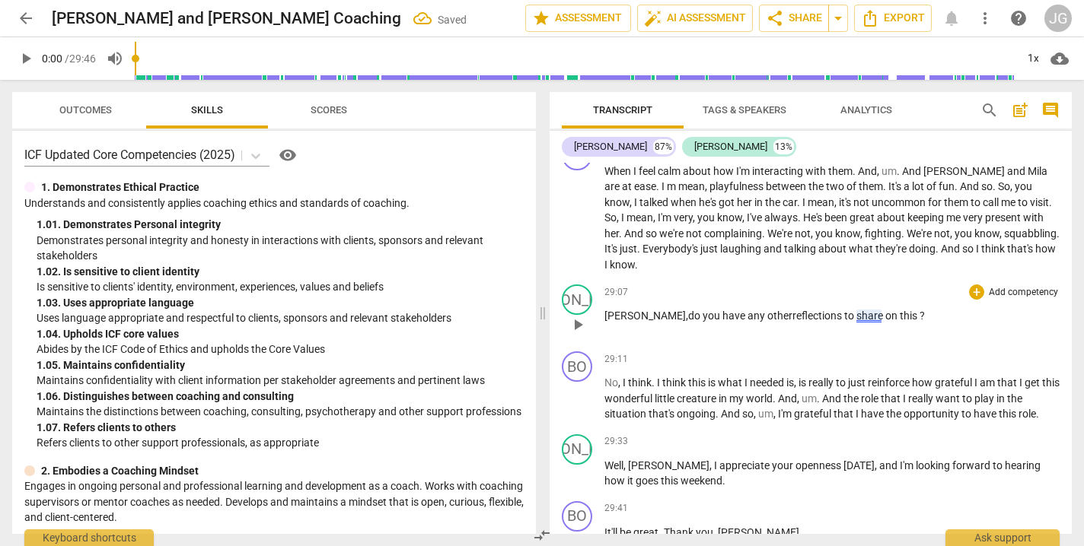
scroll to position [7497, 0]
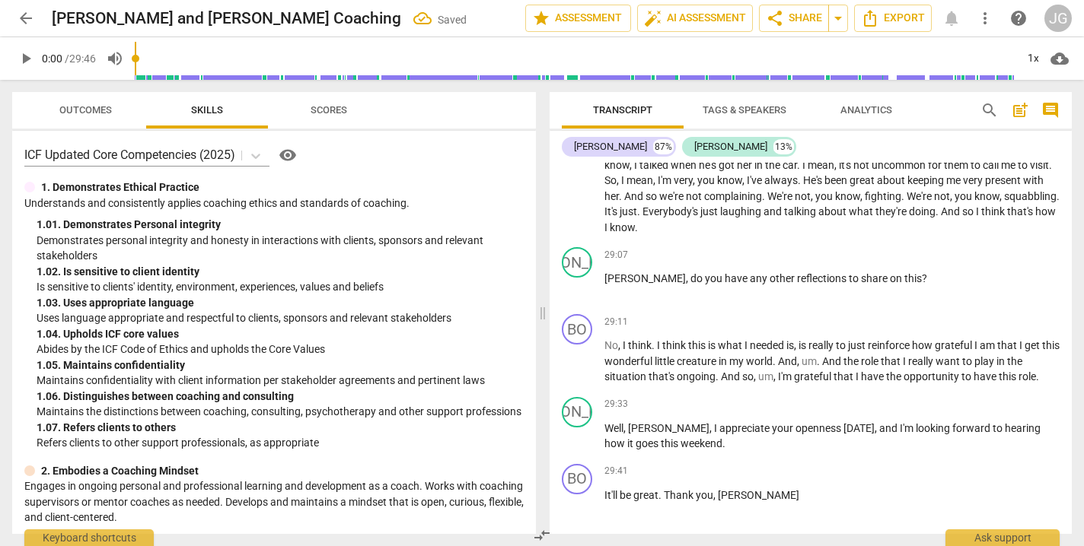
click at [796, 544] on span "Export" at bounding box center [810, 553] width 64 height 18
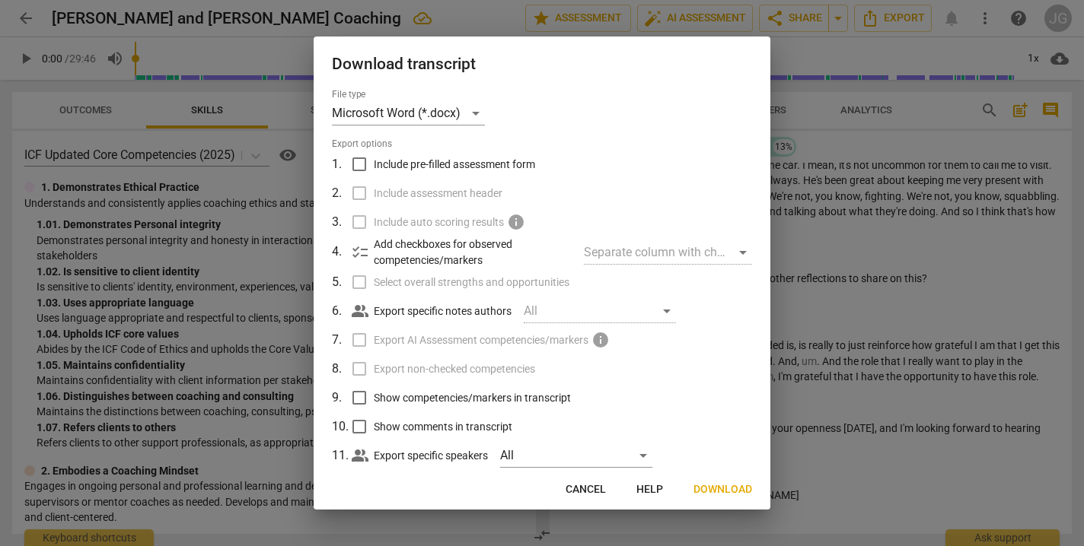
click at [720, 492] on span "Download" at bounding box center [722, 489] width 59 height 15
